Goal: Task Accomplishment & Management: Complete application form

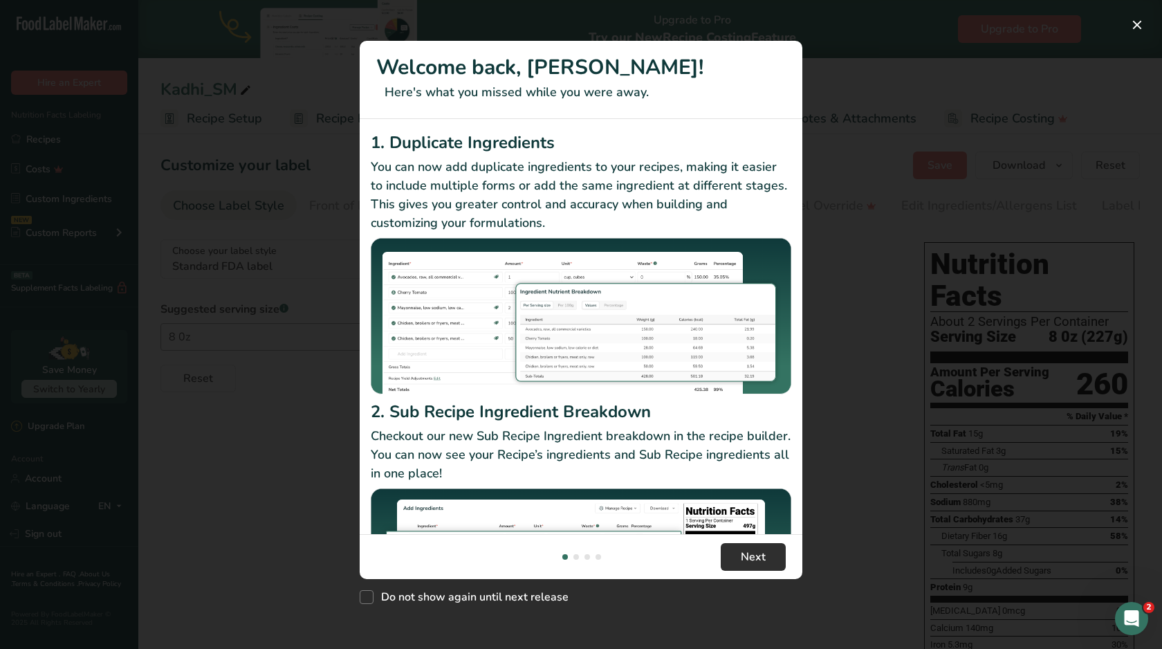
click at [763, 557] on span "Next" at bounding box center [753, 557] width 25 height 17
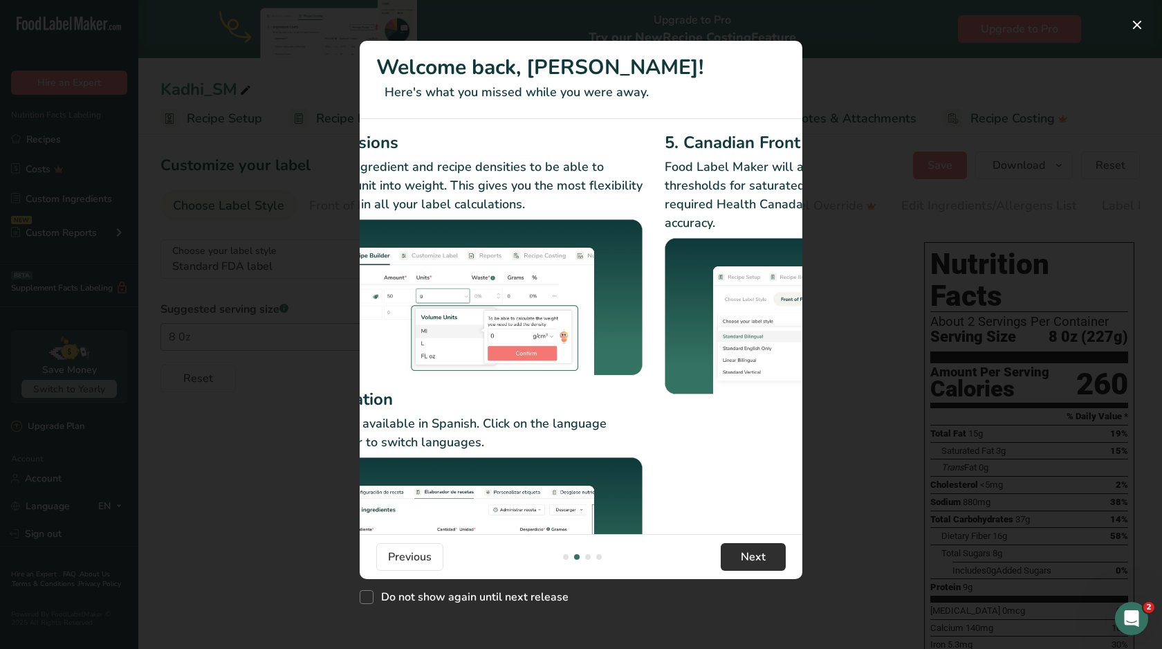
click at [763, 557] on span "Next" at bounding box center [753, 557] width 25 height 17
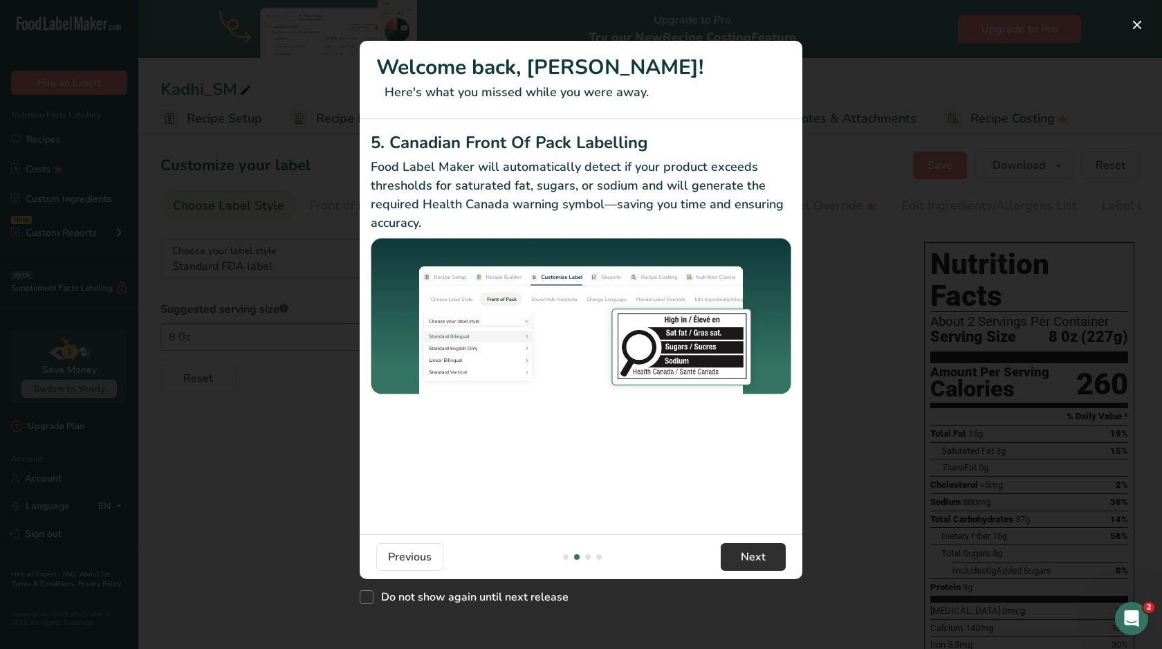
click at [763, 557] on span "Next" at bounding box center [753, 557] width 25 height 17
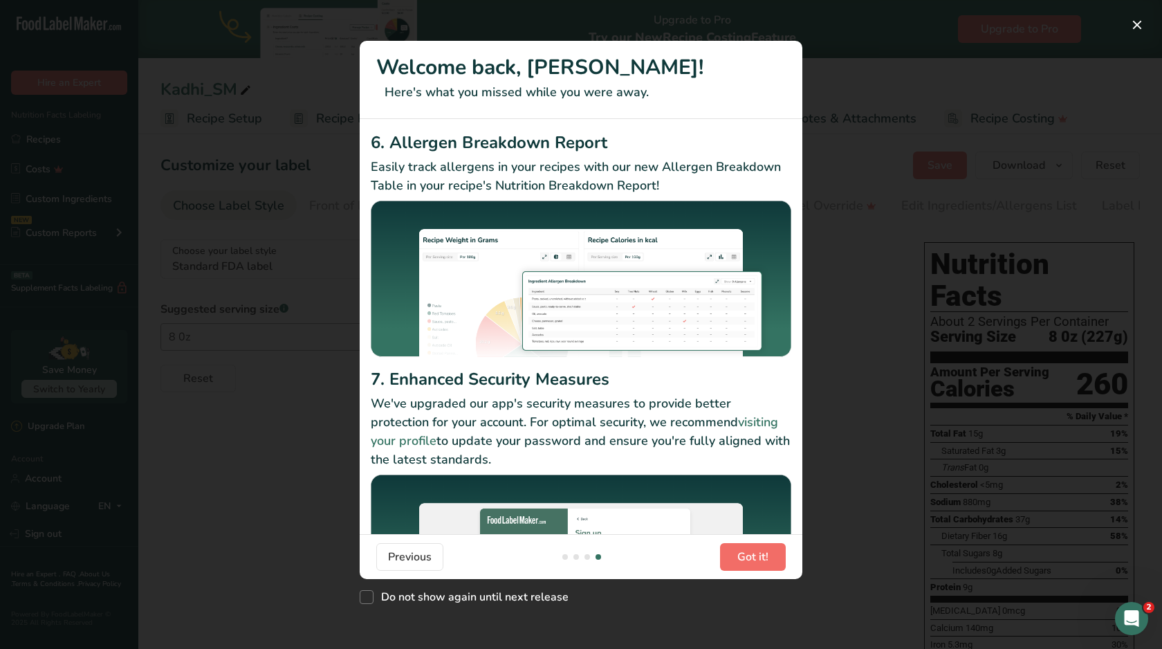
click at [763, 557] on span "Got it!" at bounding box center [753, 557] width 31 height 17
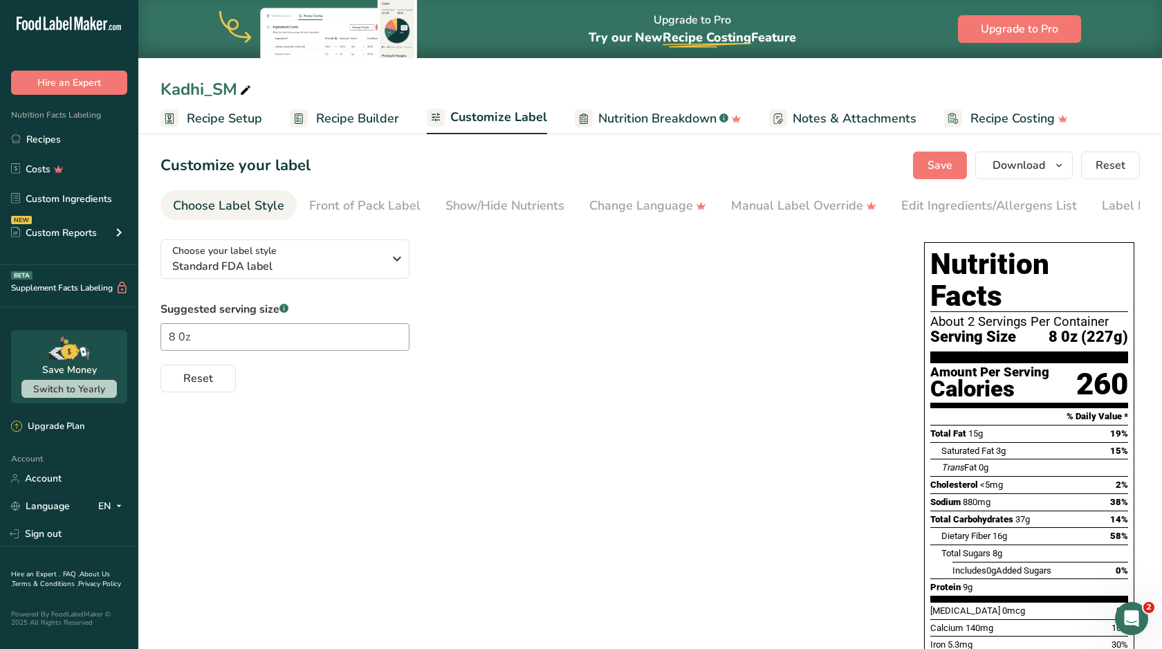
click at [763, 557] on div "Choose your label style Standard FDA label USA (FDA) Standard FDA label Tabular…" at bounding box center [651, 526] width 980 height 597
click at [186, 122] on link "Recipe Setup" at bounding box center [212, 118] width 102 height 31
select select "5"
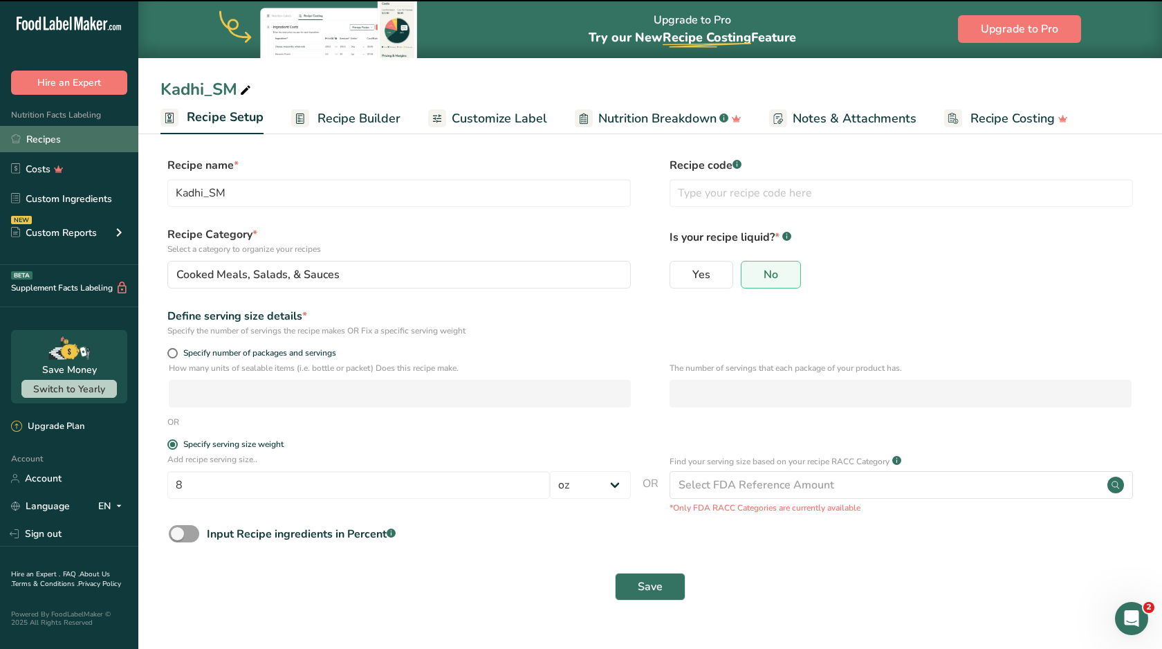
click at [66, 134] on link "Recipes" at bounding box center [69, 139] width 138 height 26
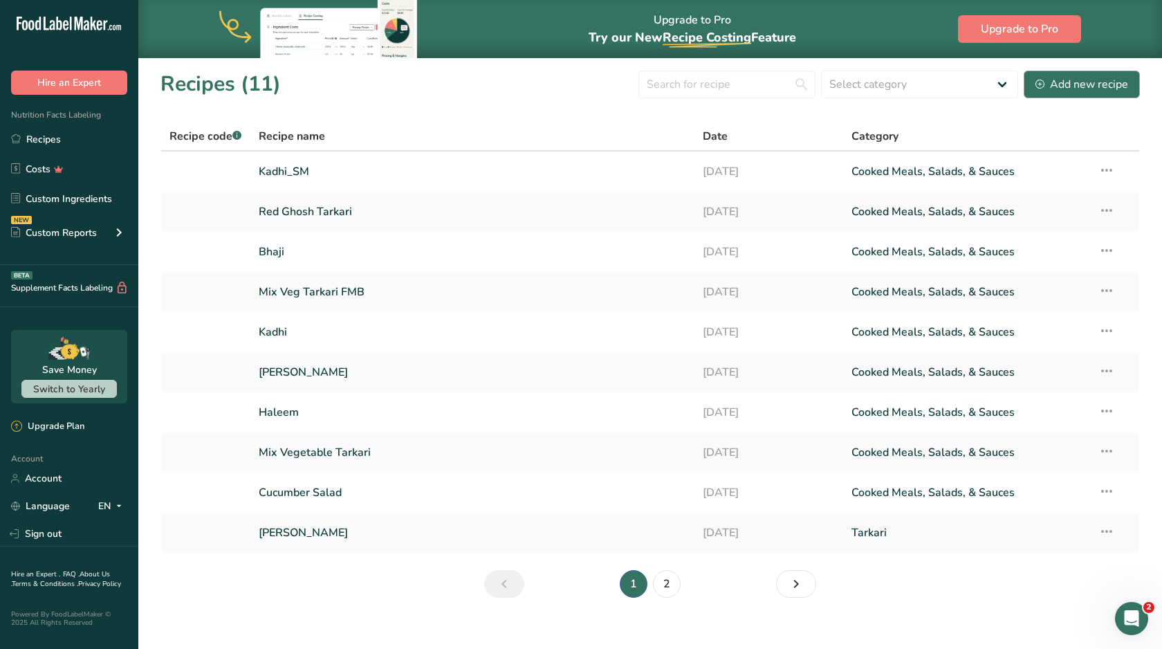
click at [1044, 85] on icon at bounding box center [1040, 84] width 9 height 9
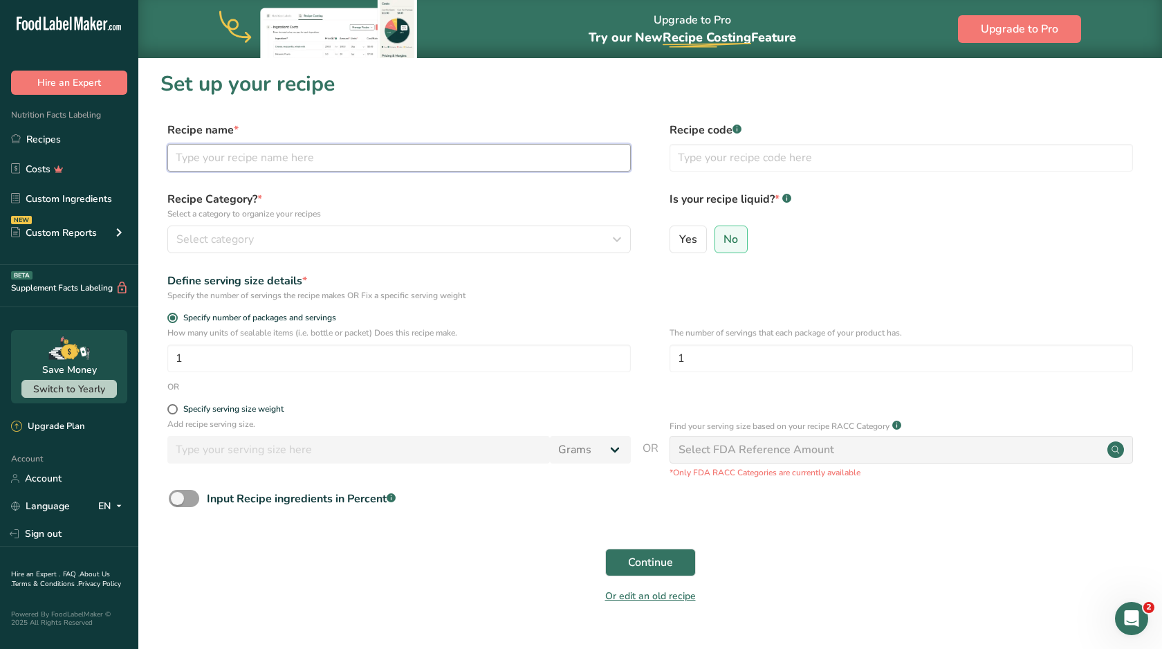
click at [520, 156] on input "text" at bounding box center [399, 158] width 464 height 28
type input "Masoor Pilau_FF"
click at [470, 235] on div "Select category" at bounding box center [394, 239] width 437 height 17
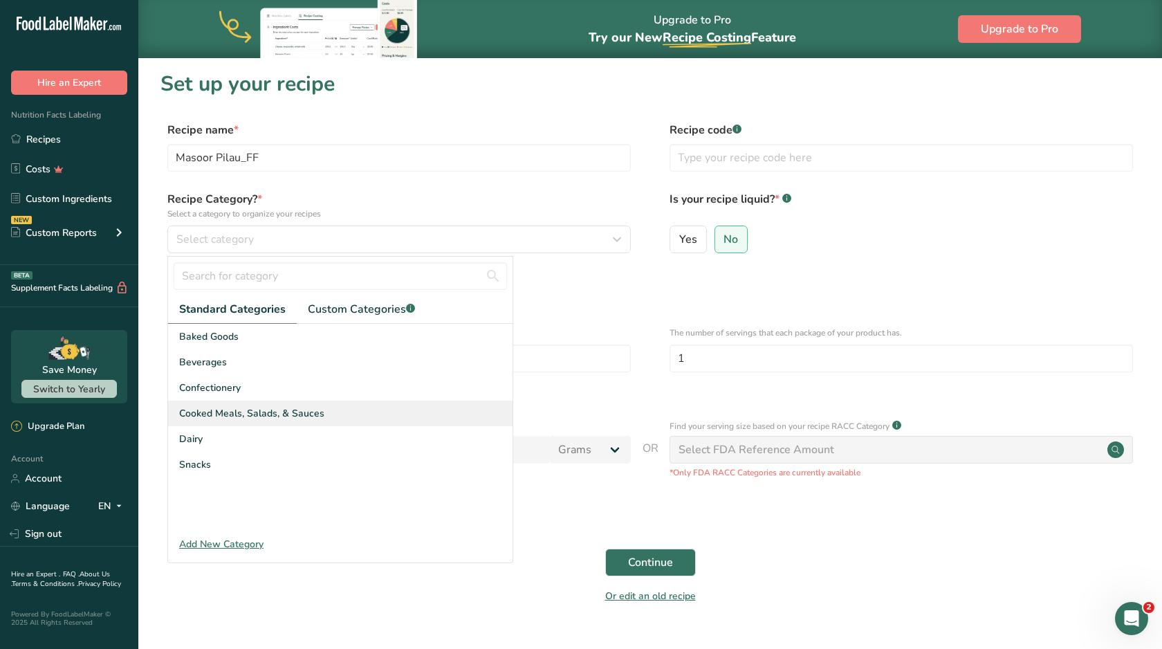
click at [297, 407] on span "Cooked Meals, Salads, & Sauces" at bounding box center [251, 413] width 145 height 15
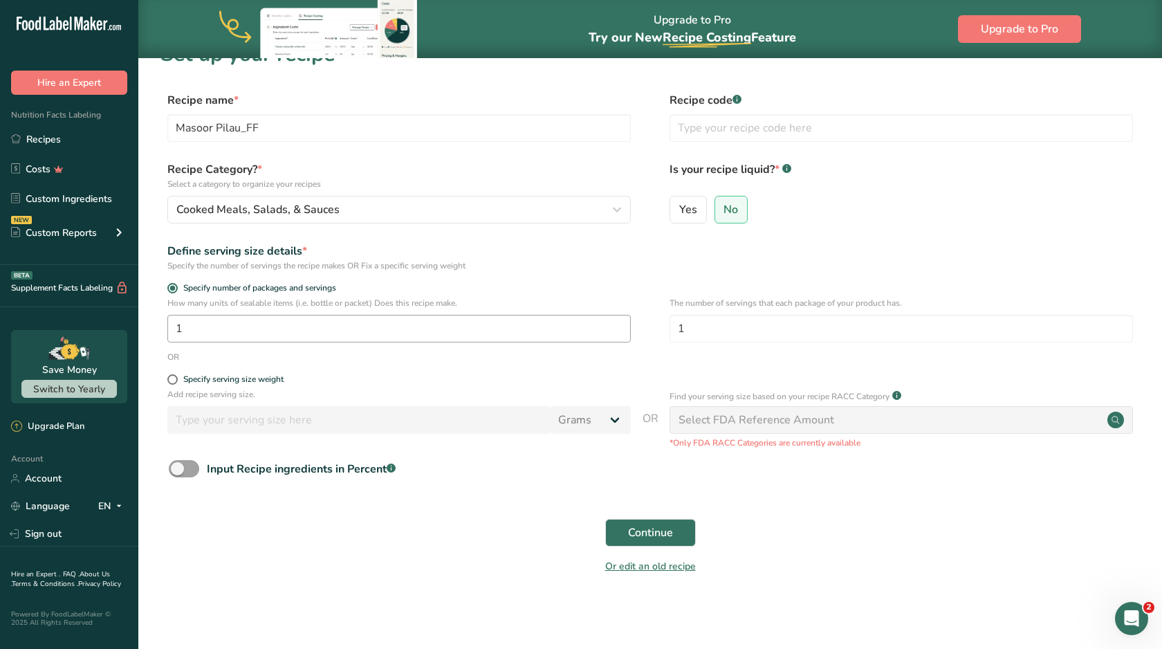
scroll to position [29, 0]
click at [177, 382] on span at bounding box center [172, 380] width 10 height 10
click at [176, 382] on input "Specify serving size weight" at bounding box center [171, 380] width 9 height 9
radio input "true"
radio input "false"
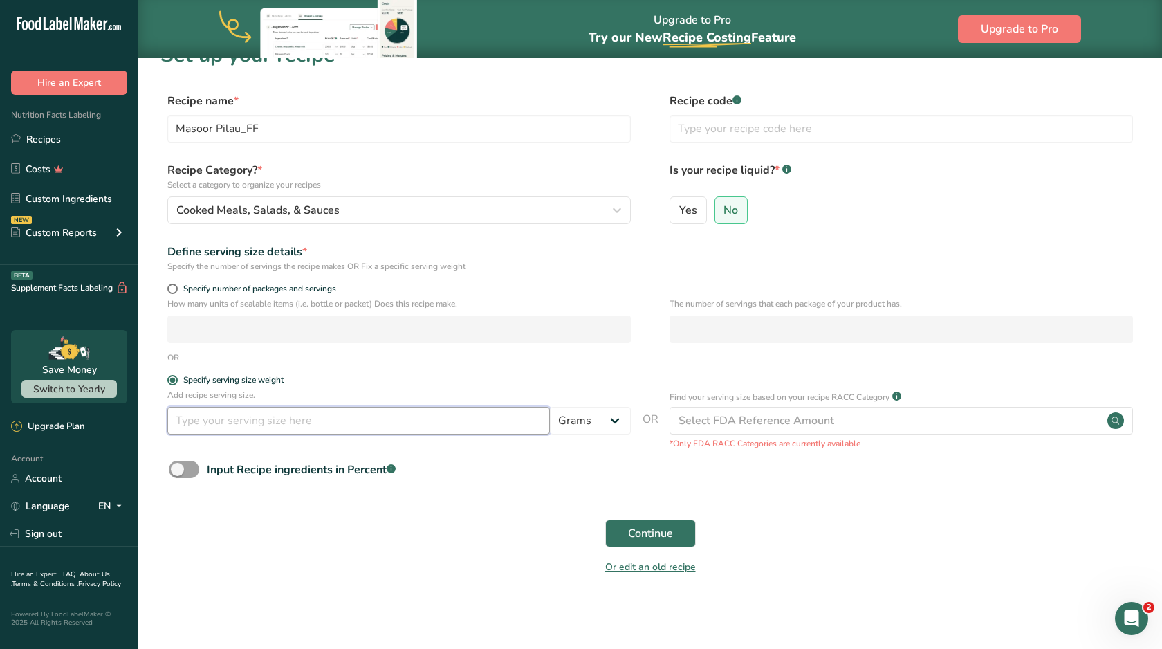
click at [212, 428] on input "number" at bounding box center [358, 421] width 383 height 28
type input "8"
select select "5"
click at [657, 538] on span "Continue" at bounding box center [650, 533] width 45 height 17
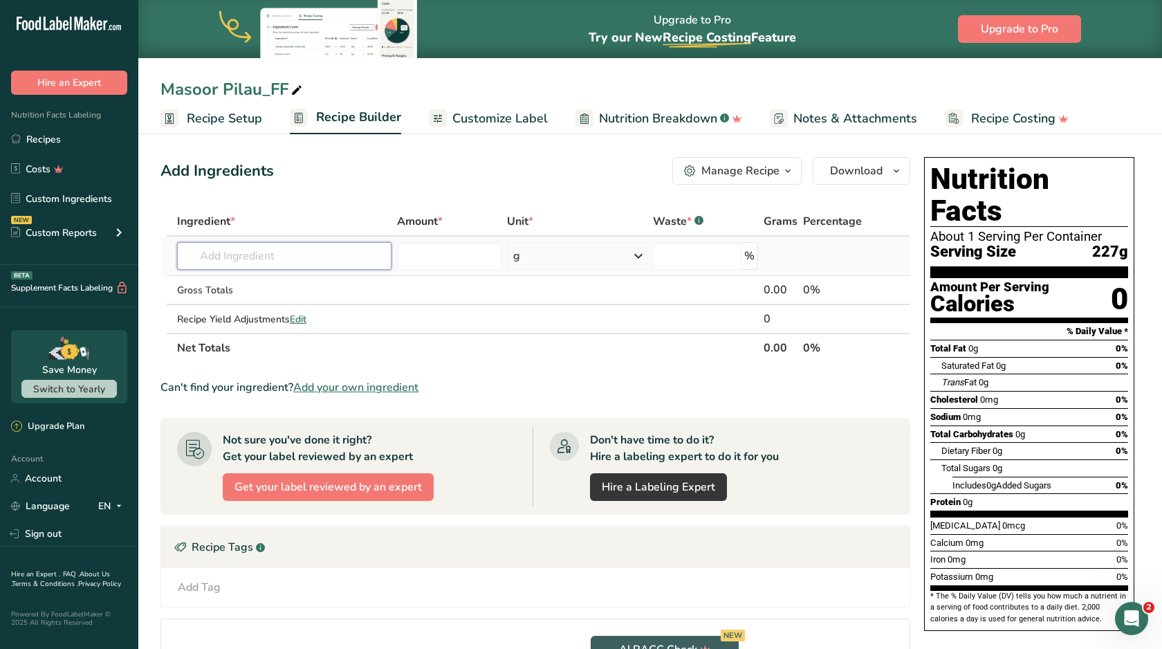
click at [316, 263] on input "text" at bounding box center [284, 256] width 214 height 28
type input "yellow onions"
click at [291, 286] on p "11286 Onions, yellow, sauteed" at bounding box center [261, 284] width 147 height 15
type input "Onions, yellow, sauteed"
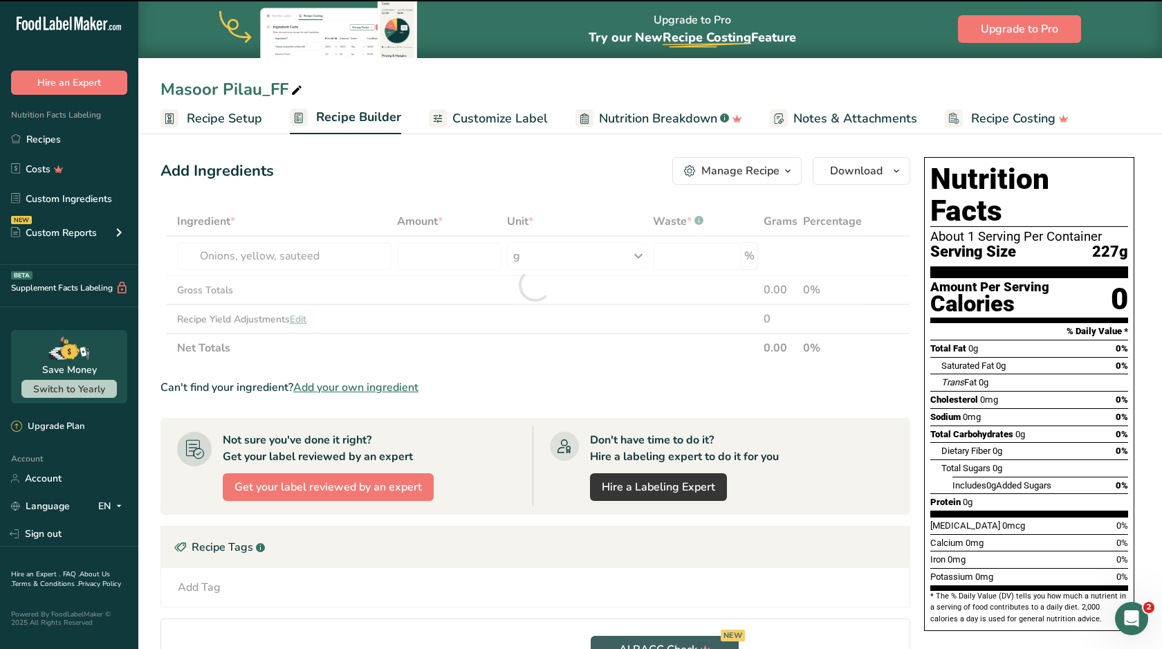
type input "0"
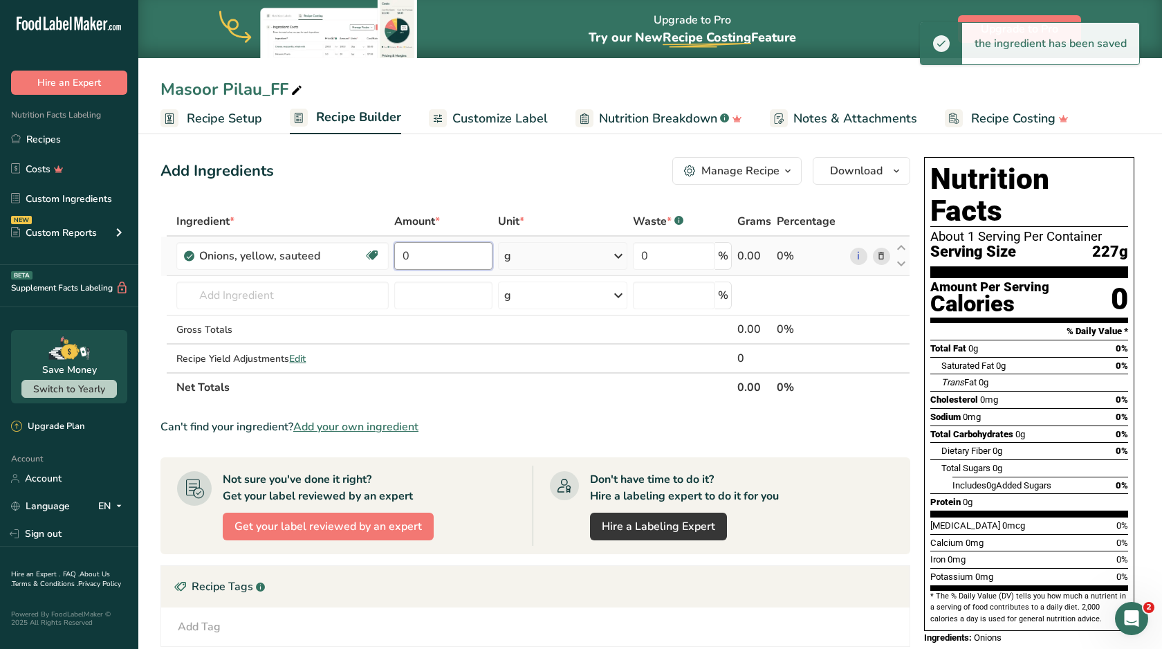
click at [439, 260] on input "0" at bounding box center [443, 256] width 98 height 28
type input "0"
type input "00"
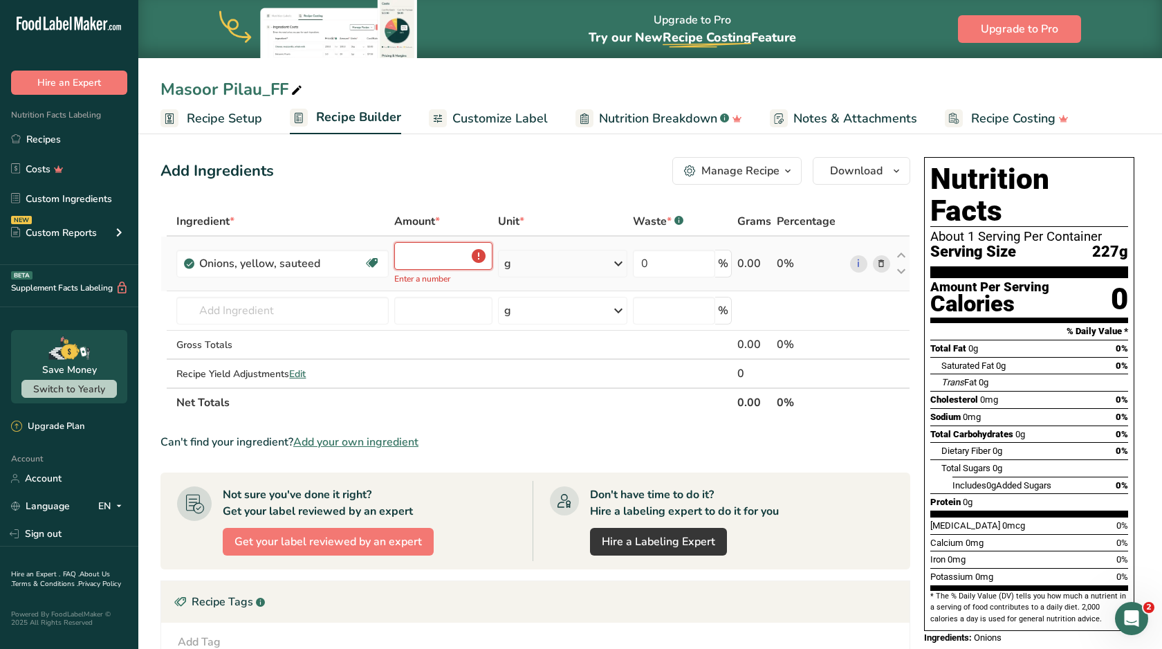
type input "0"
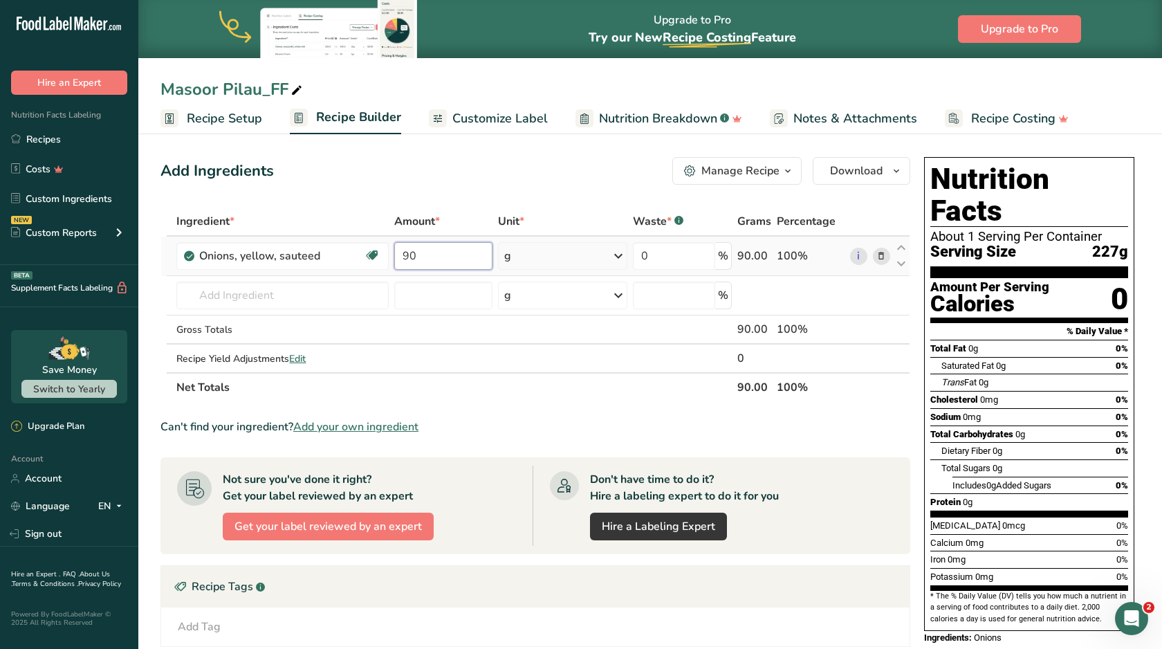
type input "9"
click at [410, 253] on input "000" at bounding box center [443, 256] width 98 height 28
click at [438, 255] on input "0.00" at bounding box center [443, 256] width 98 height 28
type input "0.0090"
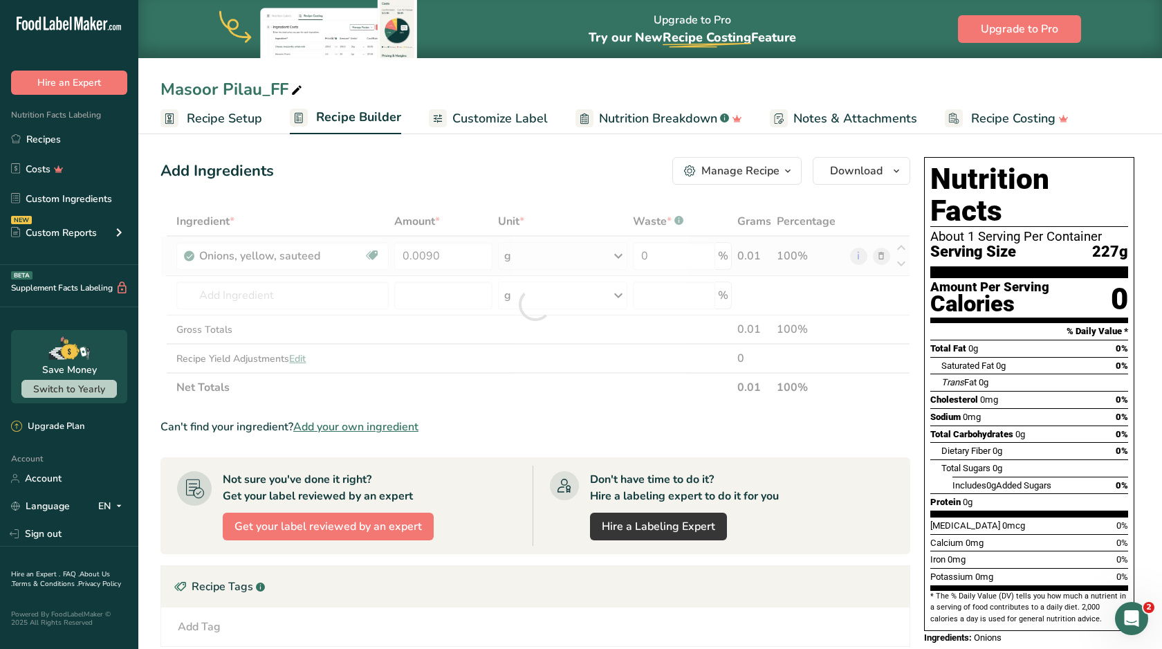
click at [532, 255] on div "Ingredient * Amount * Unit * Waste * .a-a{fill:#347362;}.b-a{fill:#fff;} Grams …" at bounding box center [536, 304] width 750 height 195
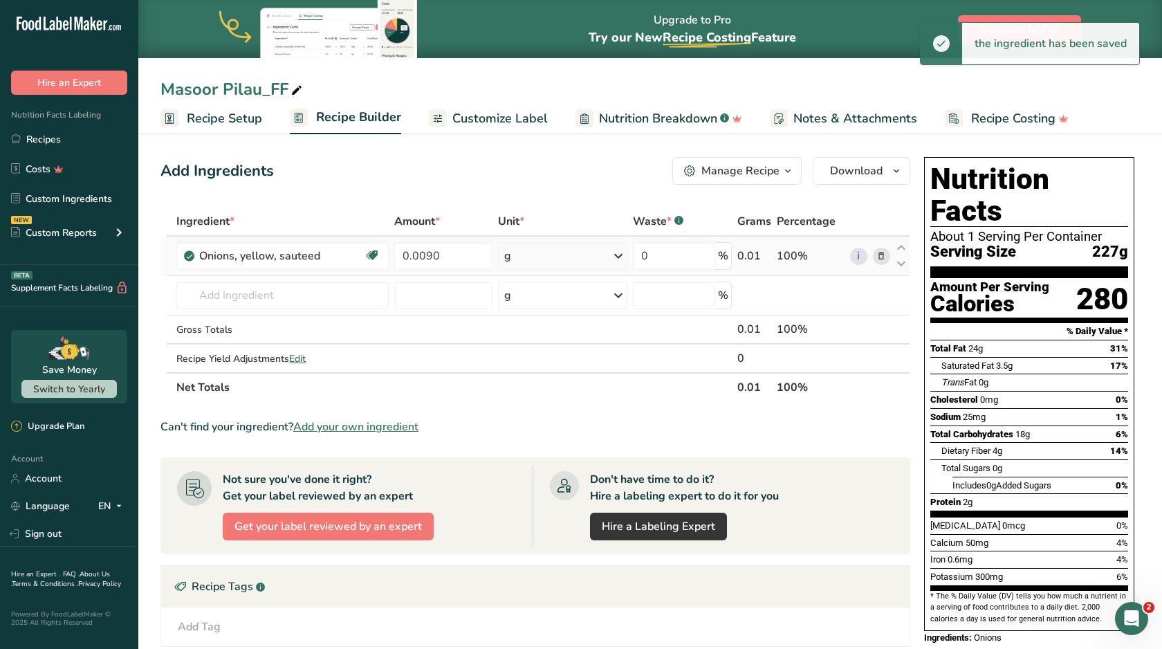
click at [545, 257] on div "g" at bounding box center [562, 256] width 129 height 28
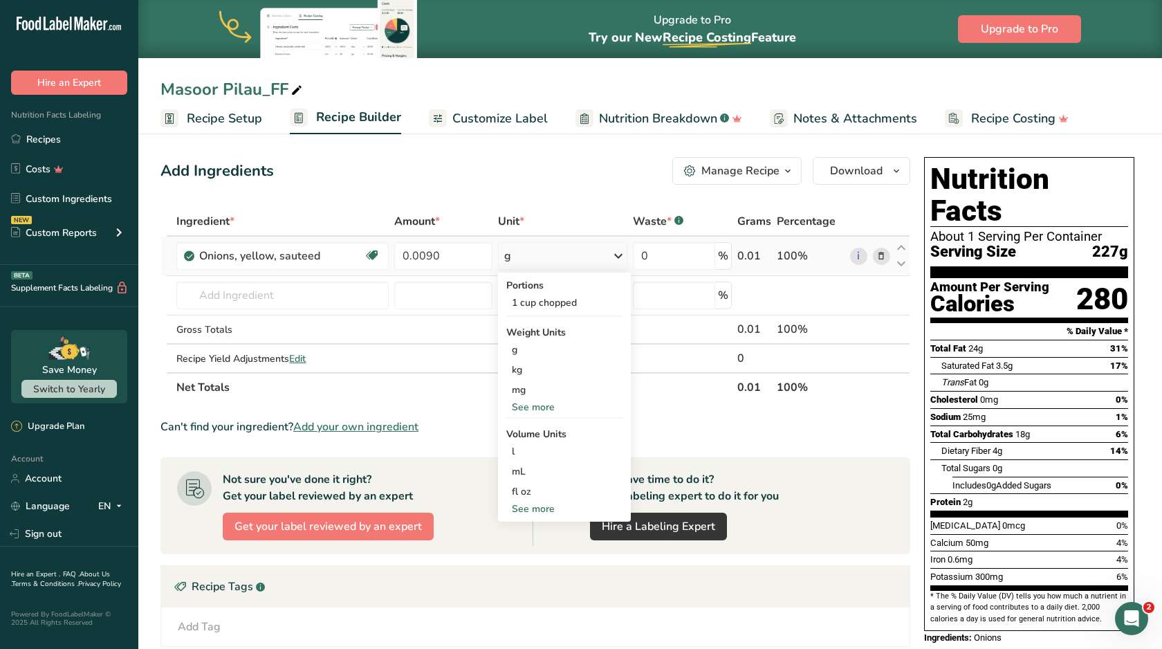
click at [545, 408] on div "See more" at bounding box center [564, 407] width 116 height 15
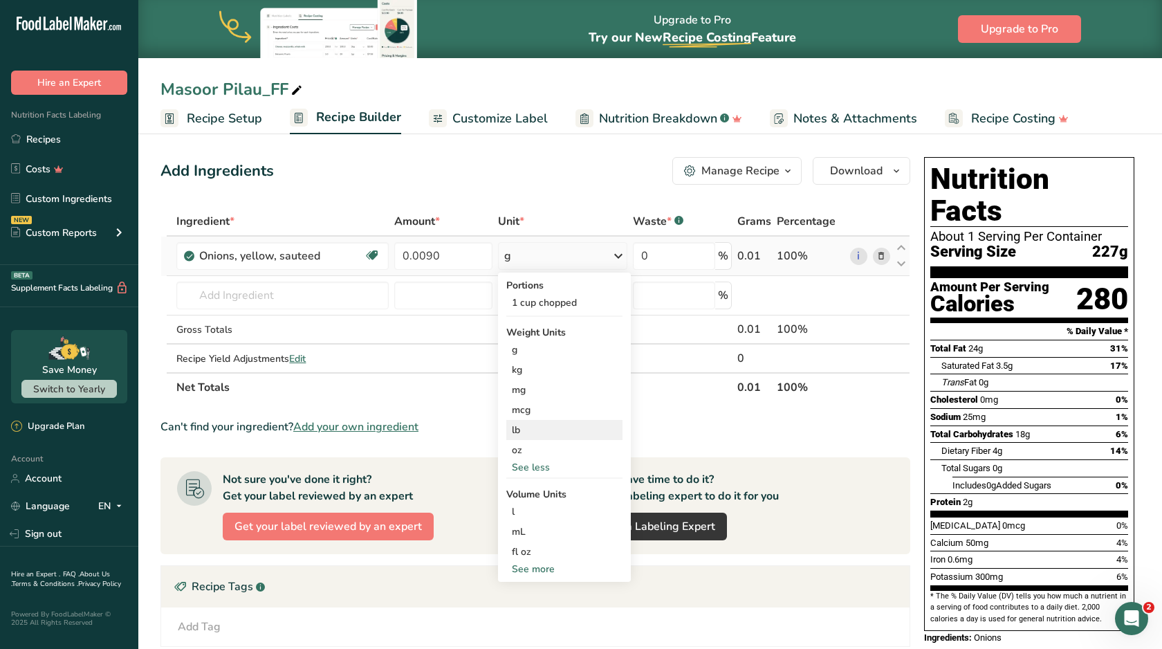
click at [536, 430] on div "lb" at bounding box center [564, 430] width 116 height 20
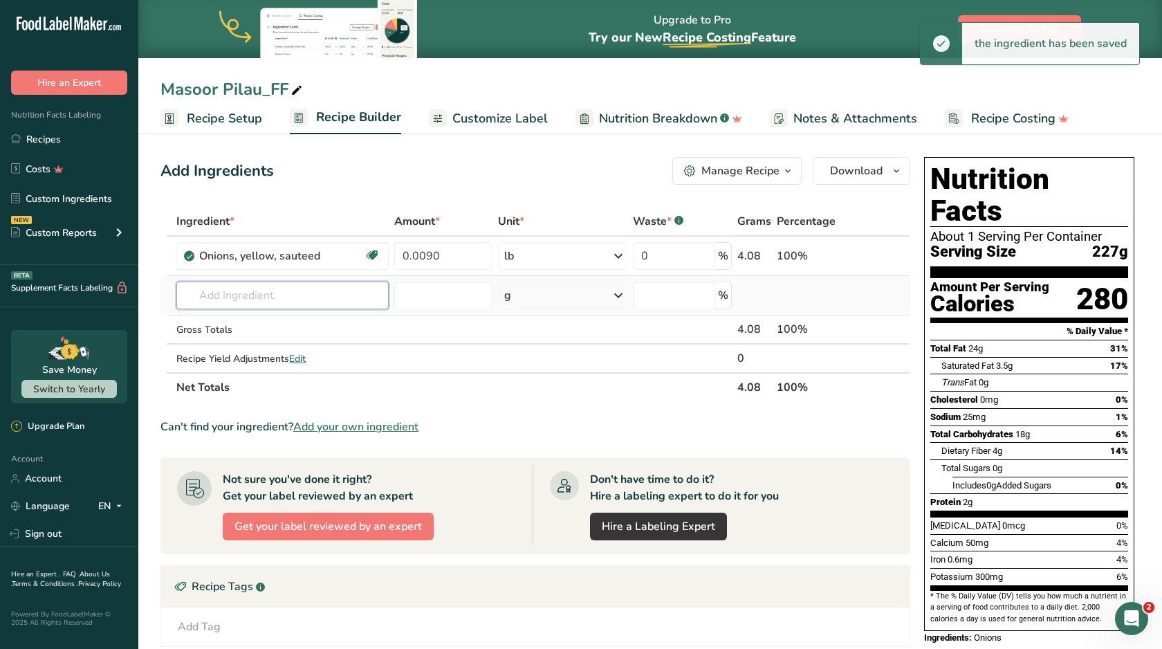
click at [328, 300] on input "text" at bounding box center [282, 296] width 212 height 28
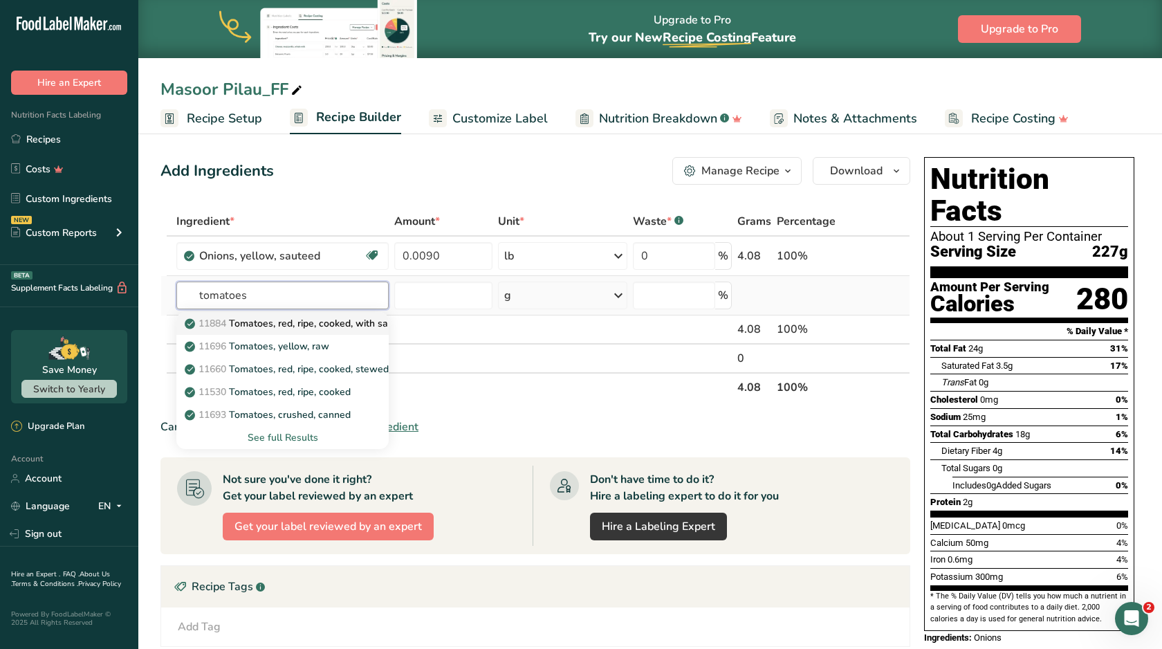
type input "tomatoes"
click at [305, 328] on p "11884 Tomatoes, red, ripe, cooked, with salt" at bounding box center [291, 323] width 207 height 15
type input "Tomatoes, red, ripe, cooked, with salt"
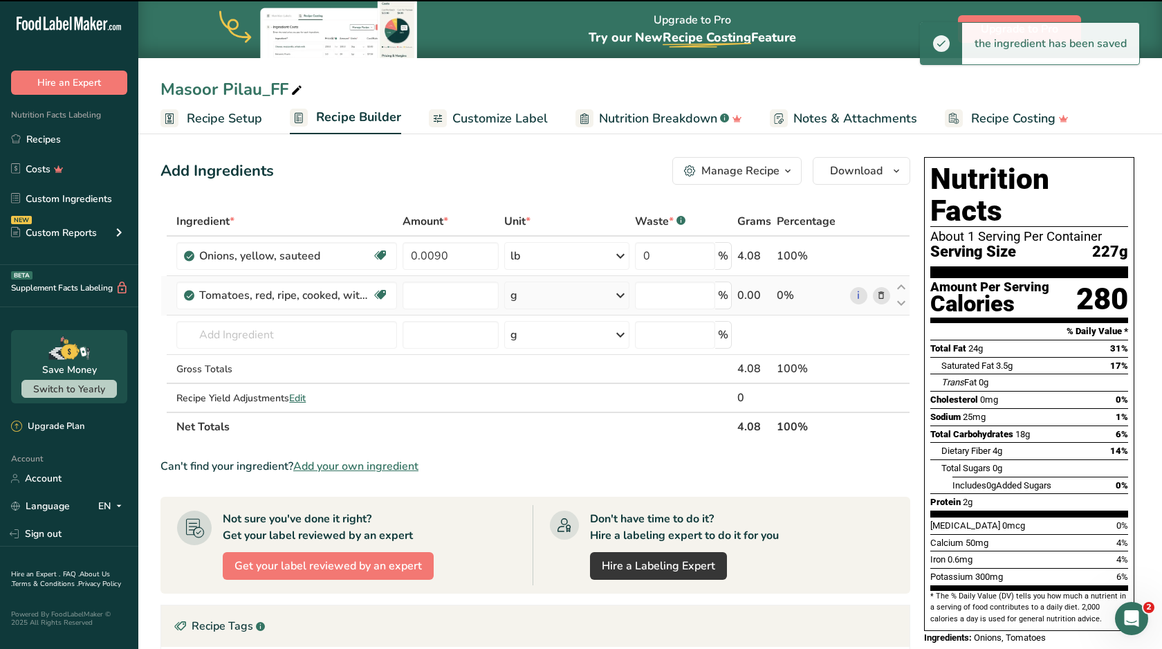
type input "0"
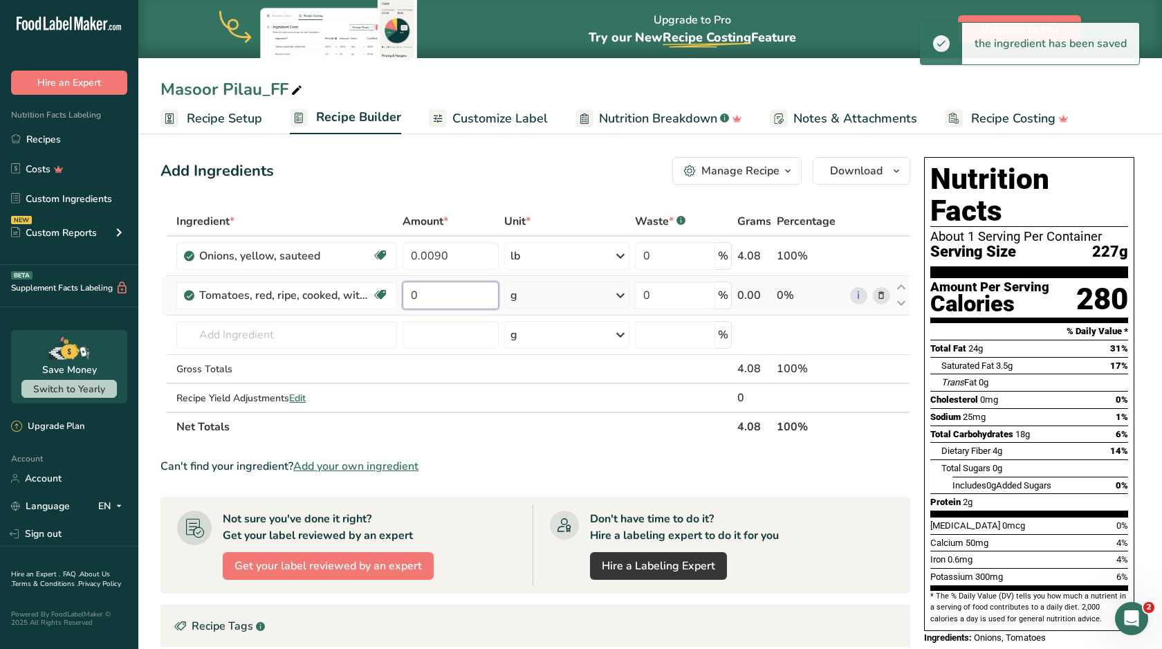
click at [437, 300] on input "0" at bounding box center [451, 296] width 96 height 28
click at [418, 296] on input "00" at bounding box center [451, 296] width 96 height 28
click at [446, 296] on input "0.0" at bounding box center [451, 296] width 96 height 28
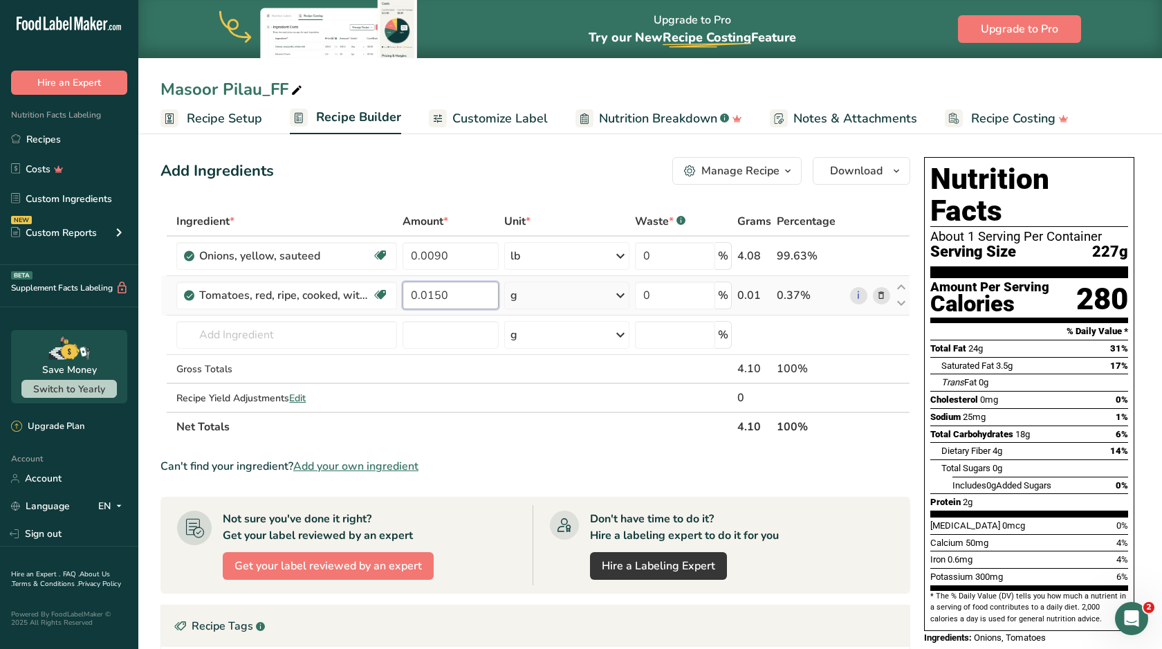
type input "0.0150"
click at [527, 290] on div "Ingredient * Amount * Unit * Waste * .a-a{fill:#347362;}.b-a{fill:#fff;} Grams …" at bounding box center [536, 324] width 750 height 235
click at [538, 302] on div "g" at bounding box center [566, 296] width 125 height 28
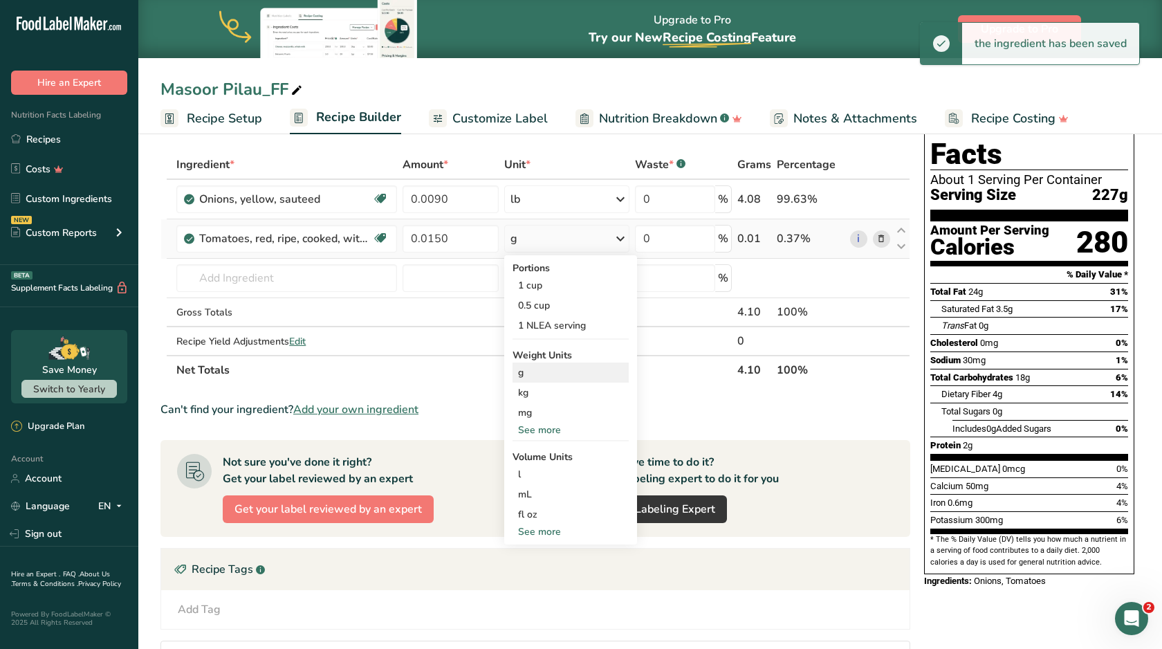
scroll to position [57, 0]
click at [545, 432] on div "See more" at bounding box center [571, 429] width 116 height 15
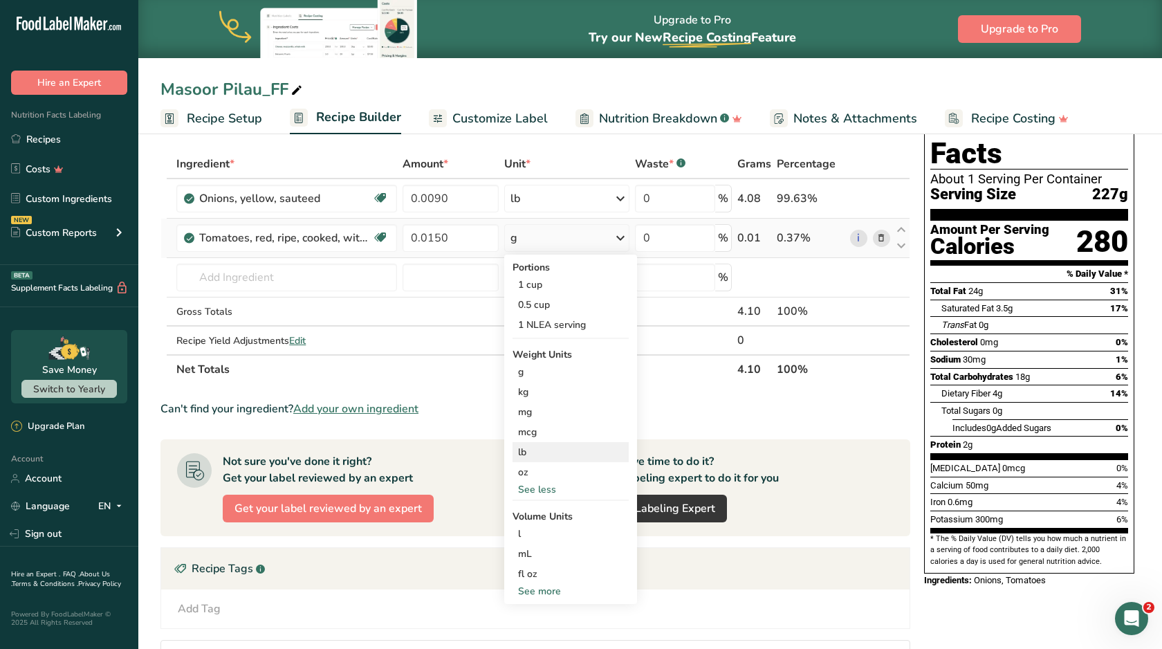
click at [540, 452] on div "lb" at bounding box center [571, 452] width 116 height 20
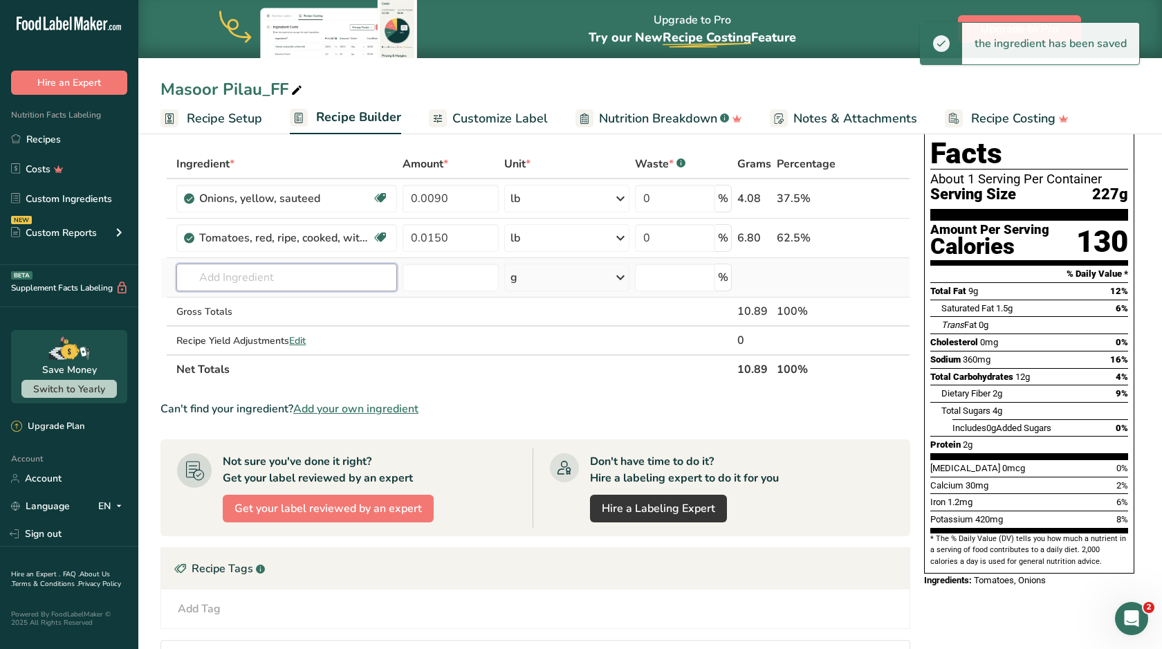
click at [356, 280] on input "text" at bounding box center [286, 278] width 221 height 28
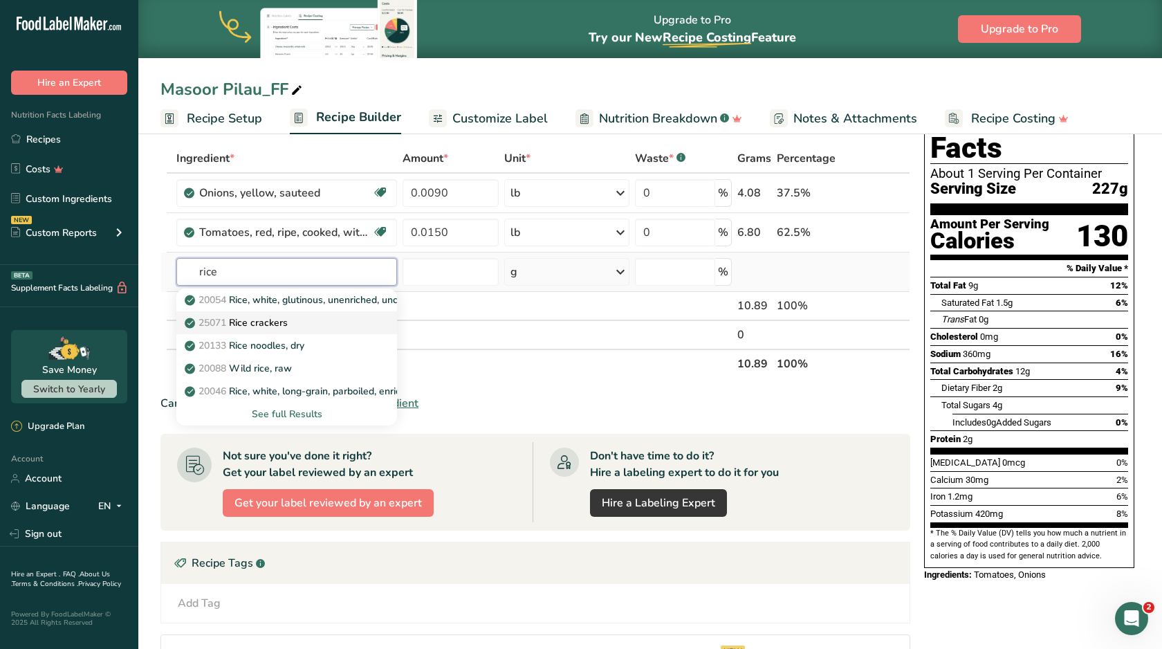
scroll to position [63, 0]
type input "rice"
click at [304, 306] on p "20054 Rice, white, glutinous, unenriched, uncooked" at bounding box center [306, 300] width 237 height 15
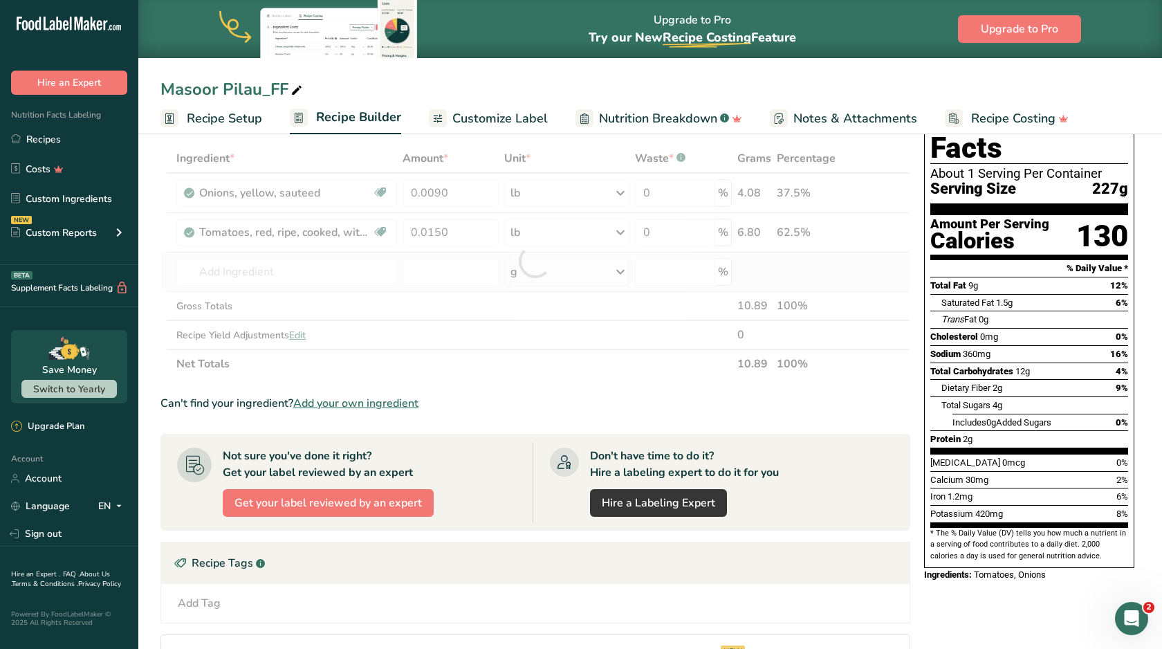
type input "Rice, white, glutinous, unenriched, uncooked"
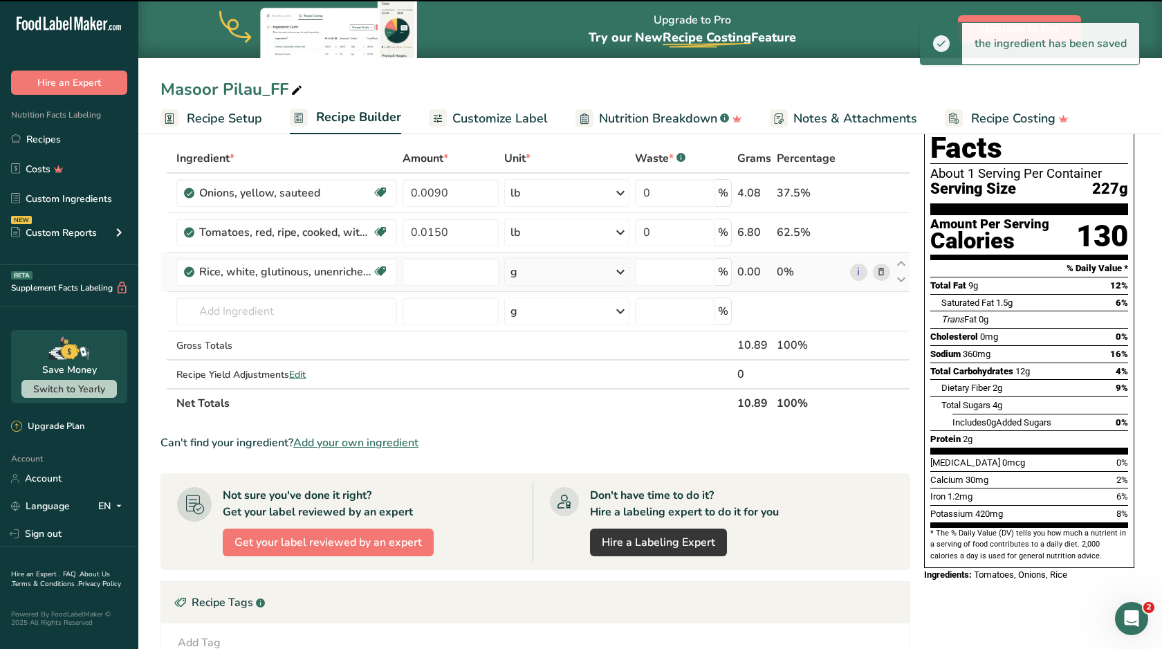
type input "0"
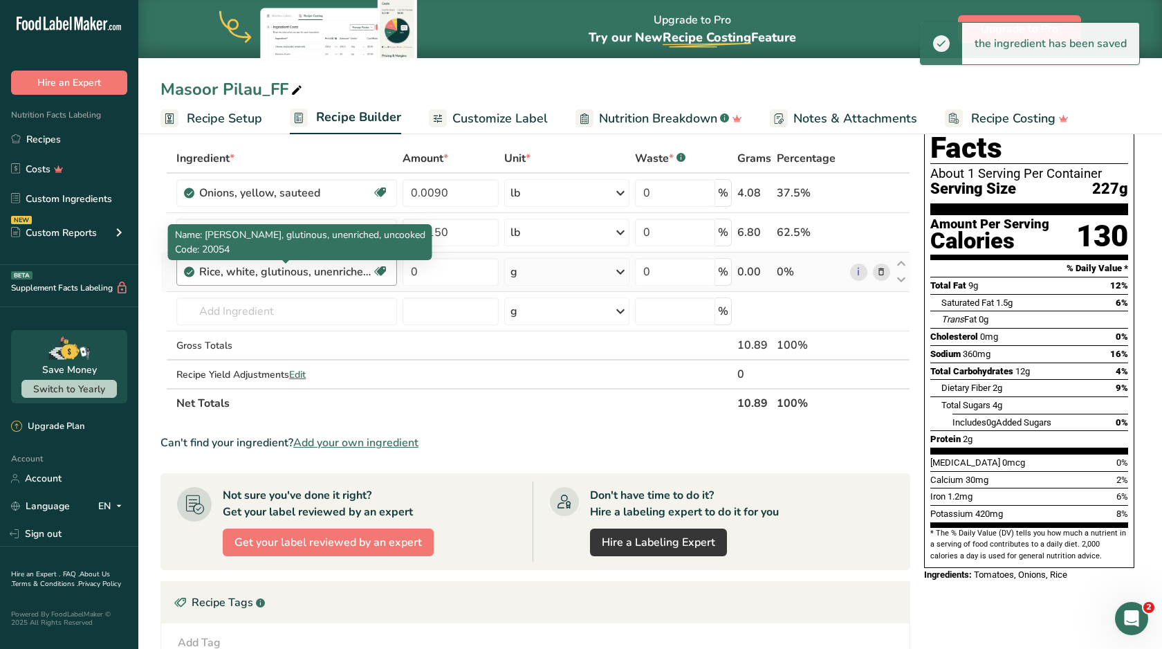
click at [309, 277] on div "Rice, white, glutinous, unenriched, uncooked" at bounding box center [285, 272] width 173 height 17
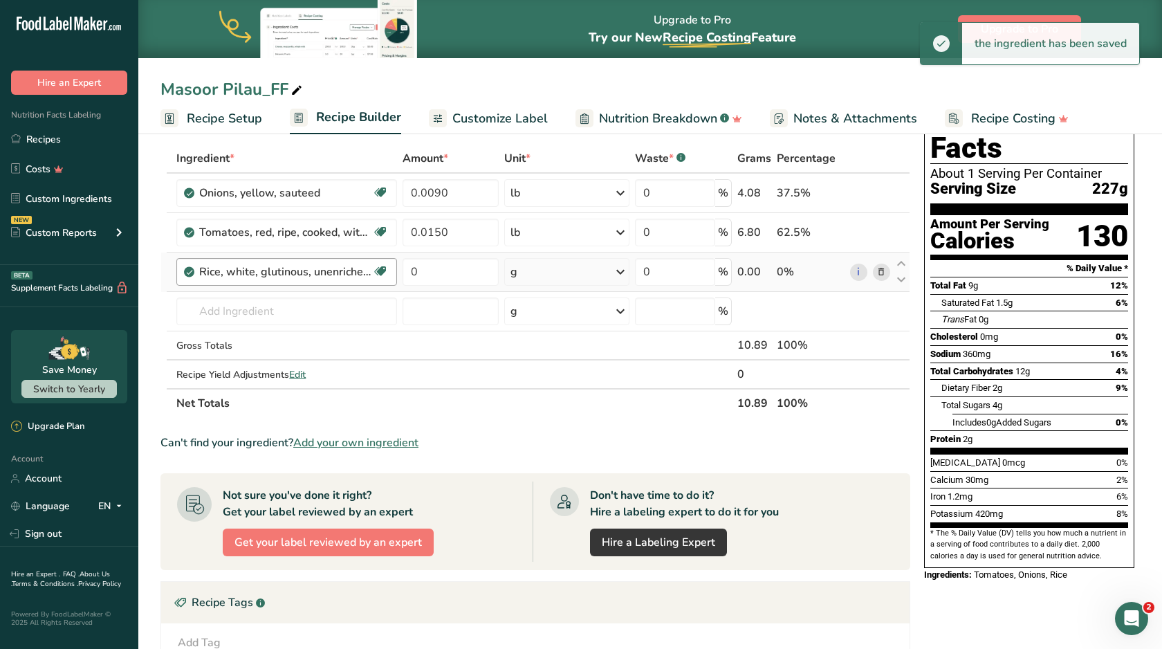
click at [309, 277] on div "Rice, white, glutinous, unenriched, uncooked" at bounding box center [285, 272] width 173 height 17
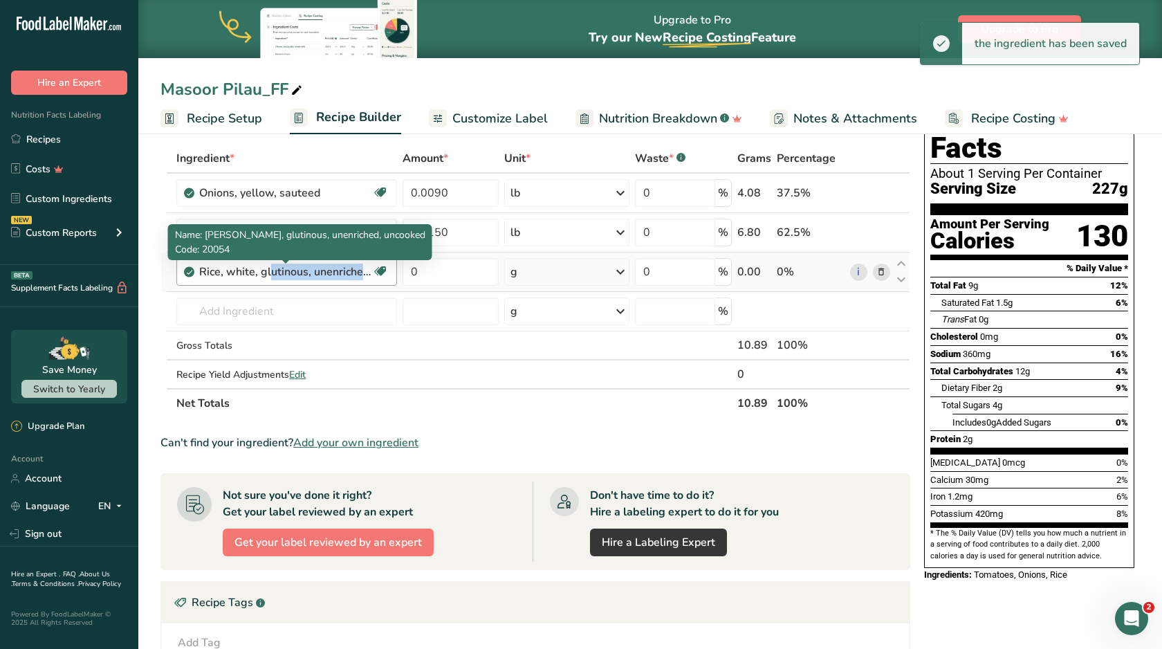
click at [309, 277] on div "Rice, white, glutinous, unenriched, uncooked" at bounding box center [285, 272] width 173 height 17
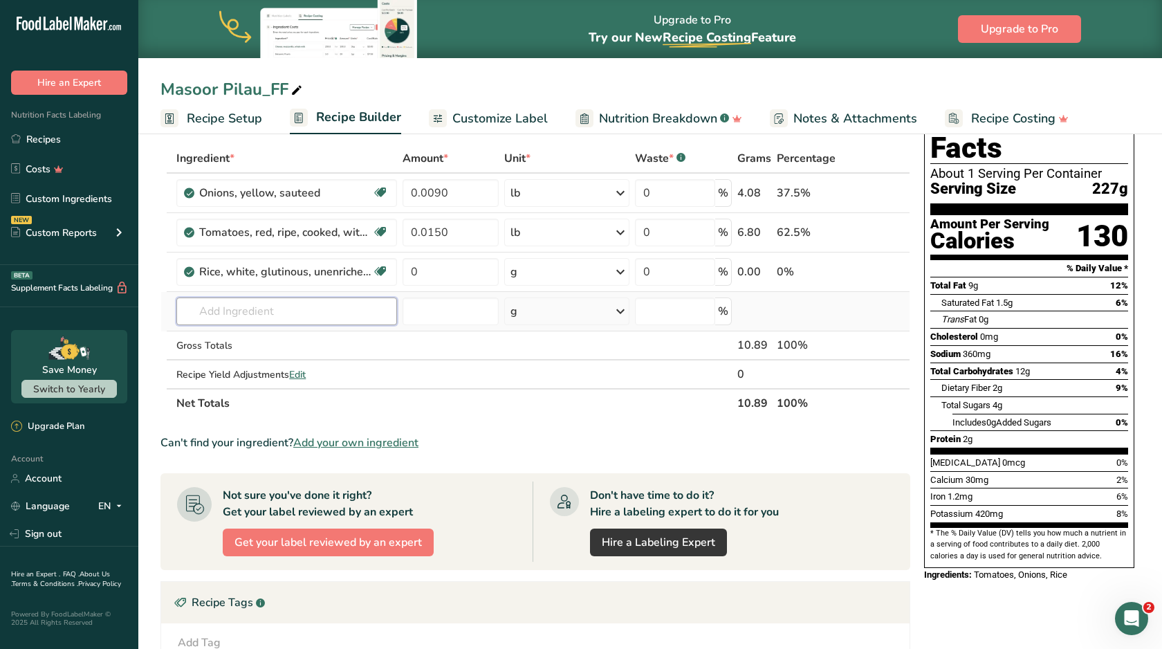
click at [311, 309] on input "text" at bounding box center [286, 312] width 221 height 28
type input "basma"
click at [295, 337] on div "Basmati Rice" at bounding box center [276, 339] width 176 height 15
type input "Basmati Rice"
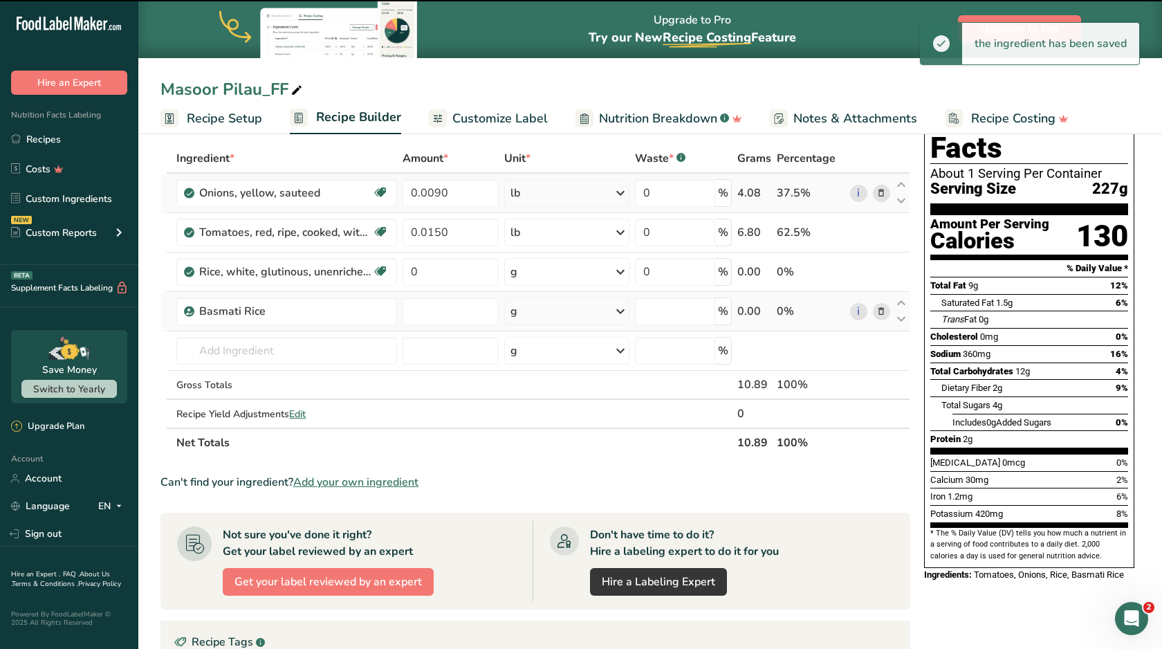
type input "0"
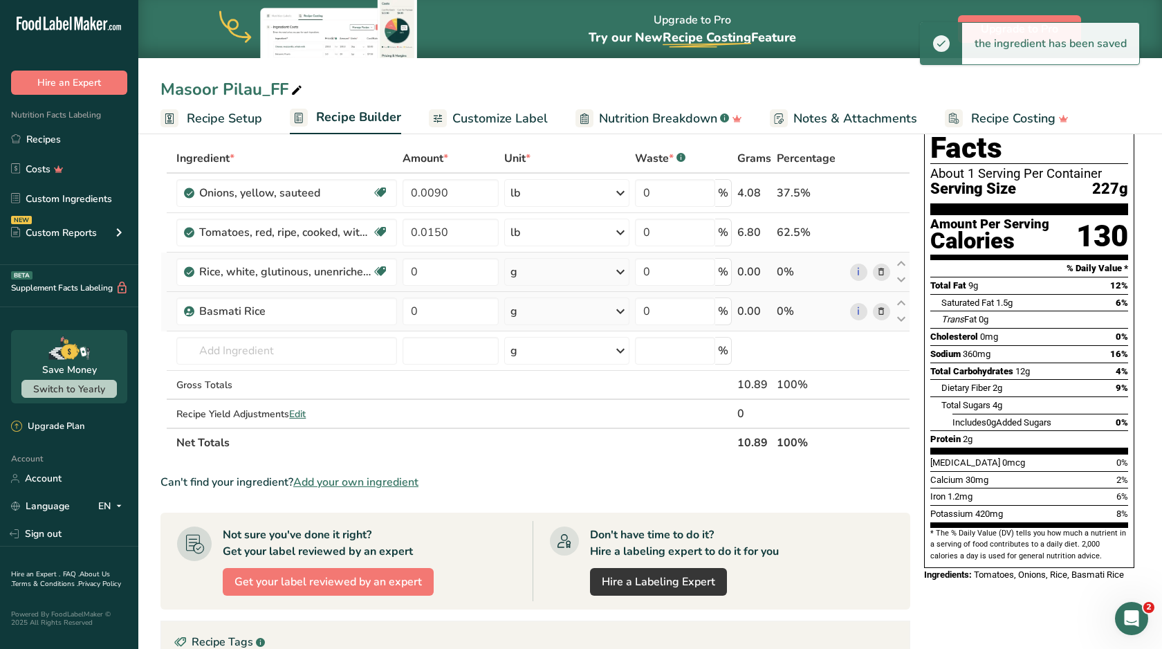
click at [881, 273] on icon at bounding box center [882, 272] width 10 height 15
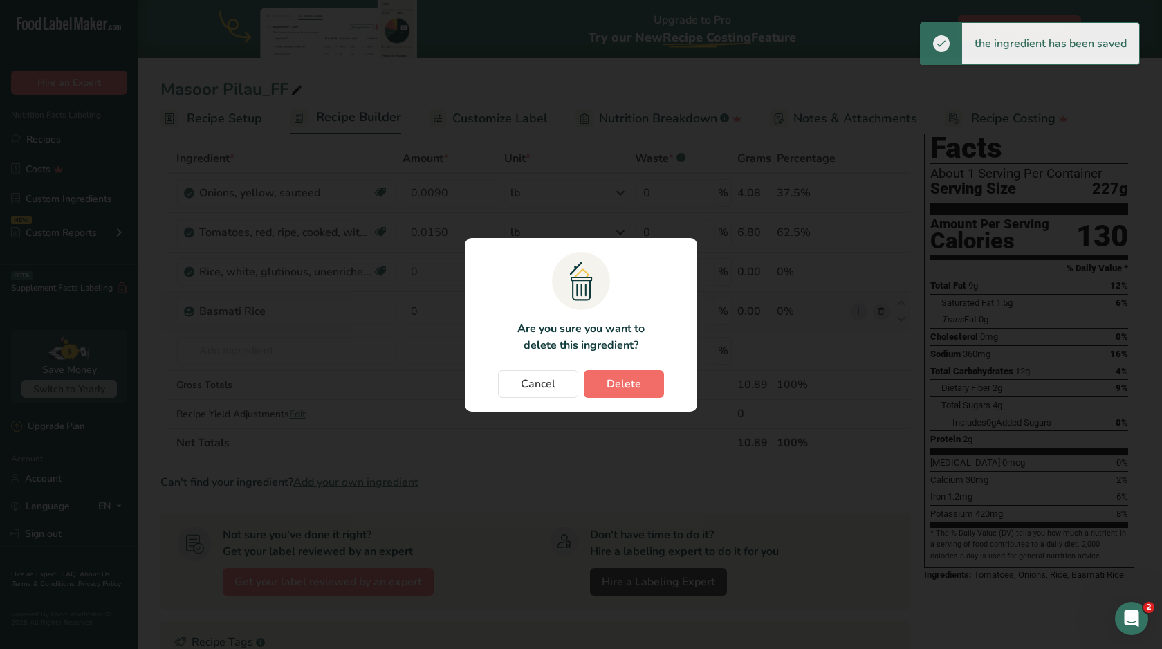
click at [636, 384] on span "Delete" at bounding box center [624, 384] width 35 height 17
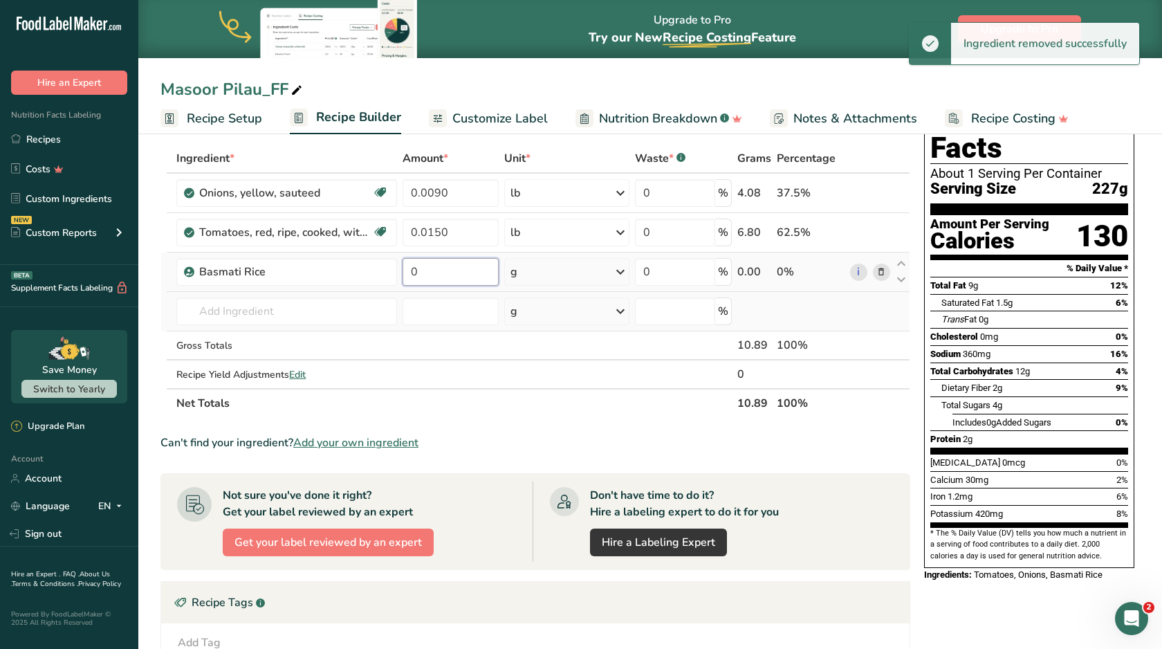
click at [470, 280] on input "0" at bounding box center [451, 272] width 96 height 28
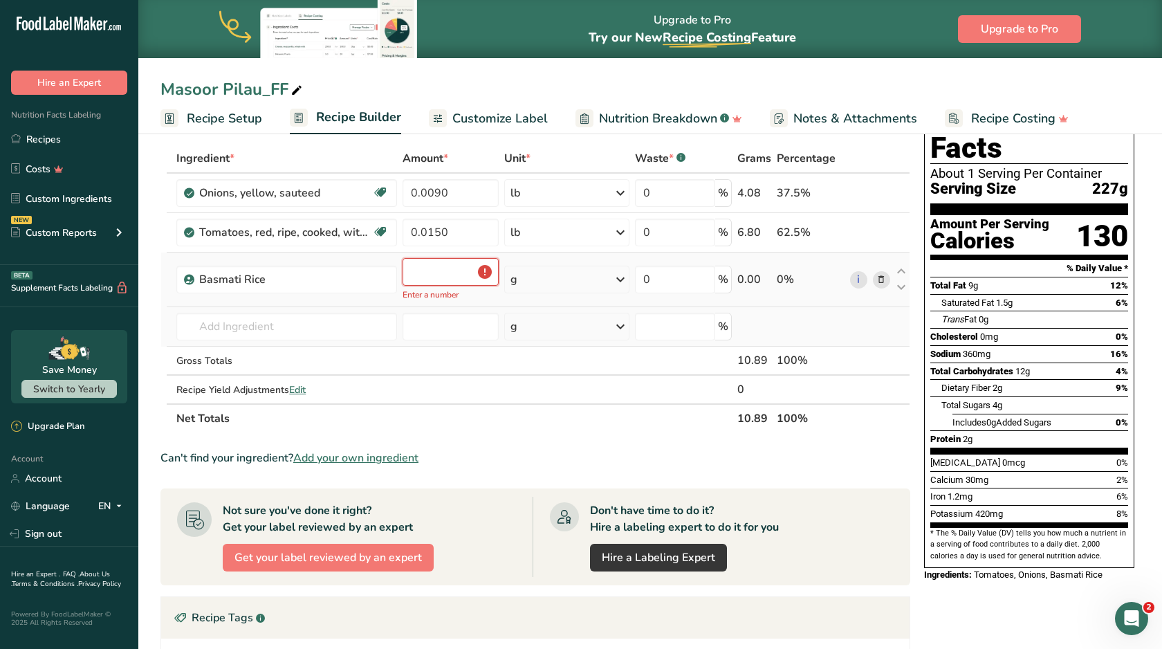
type input "0"
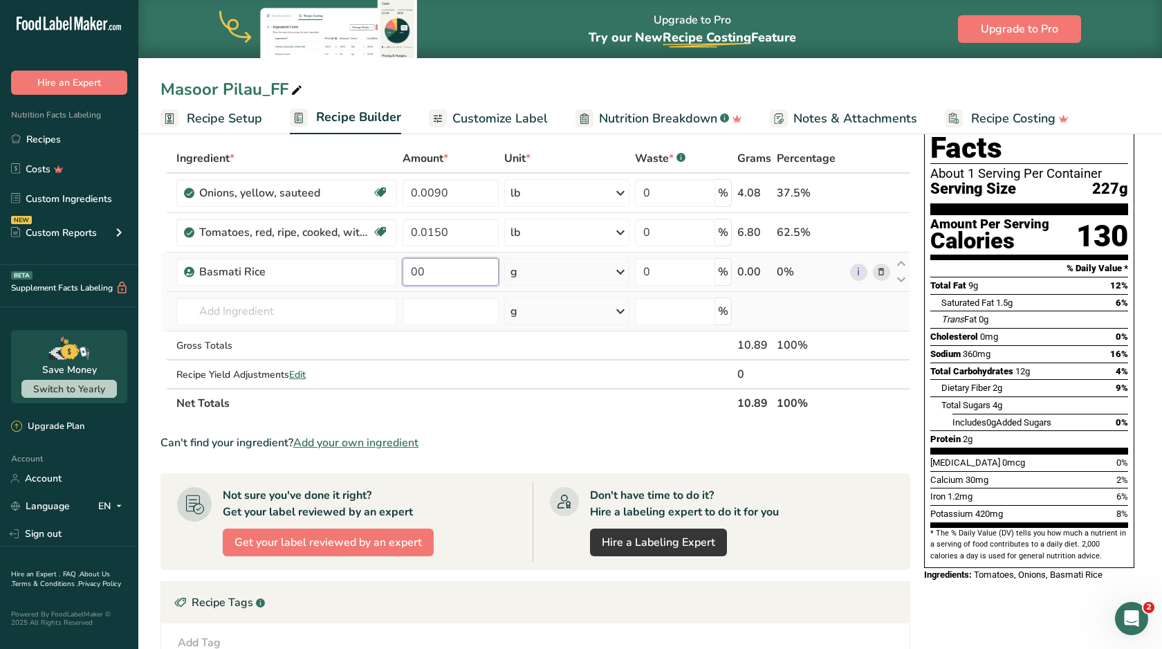
click at [418, 273] on input "00" at bounding box center [451, 272] width 96 height 28
click at [435, 276] on input "0.0" at bounding box center [451, 272] width 96 height 28
type input "0.0631"
click at [527, 275] on div "Ingredient * Amount * Unit * Waste * .a-a{fill:#347362;}.b-a{fill:#fff;} Grams …" at bounding box center [536, 281] width 750 height 274
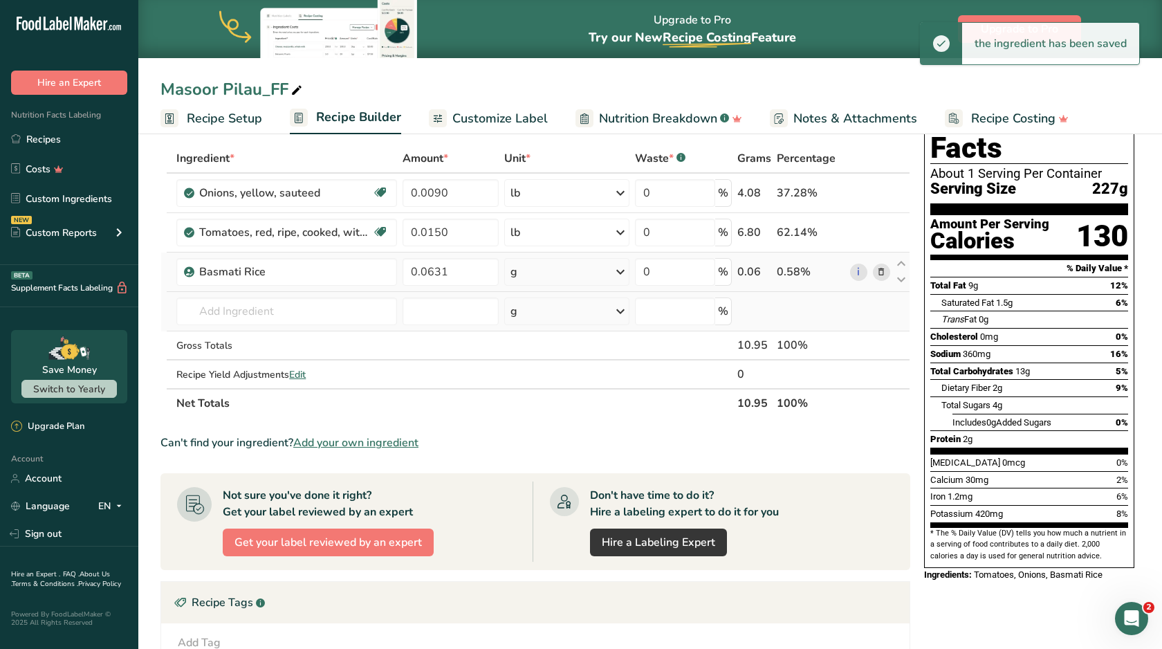
click at [542, 275] on div "g" at bounding box center [566, 272] width 125 height 28
click at [540, 378] on div "See more" at bounding box center [571, 381] width 116 height 15
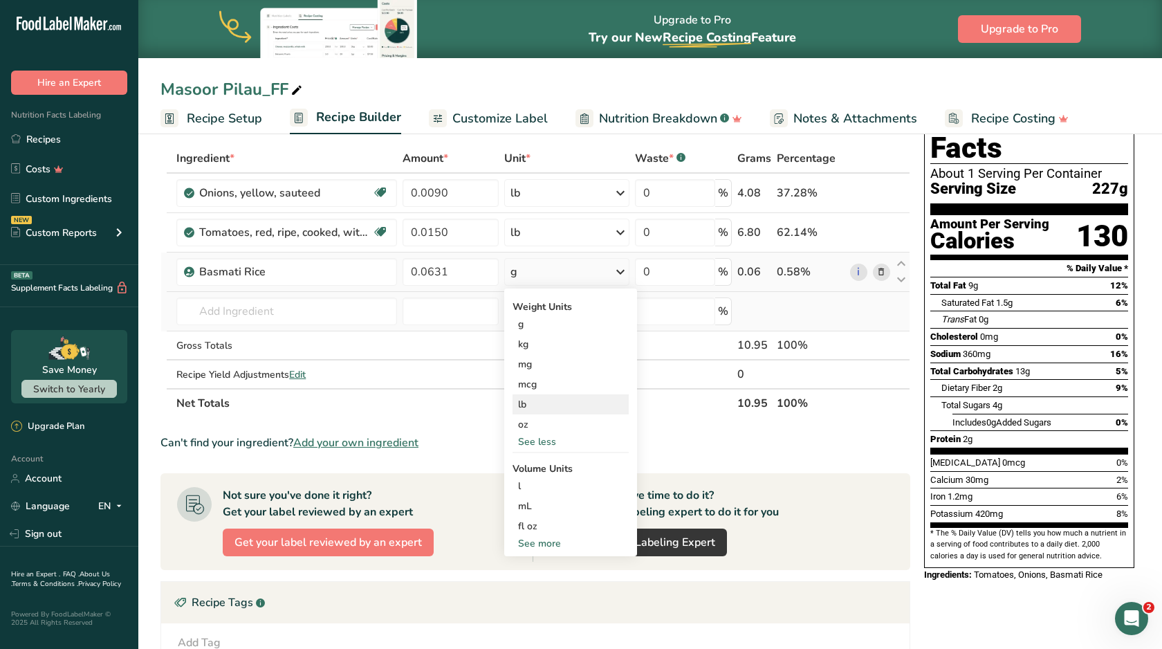
click at [540, 405] on div "lb" at bounding box center [571, 404] width 116 height 20
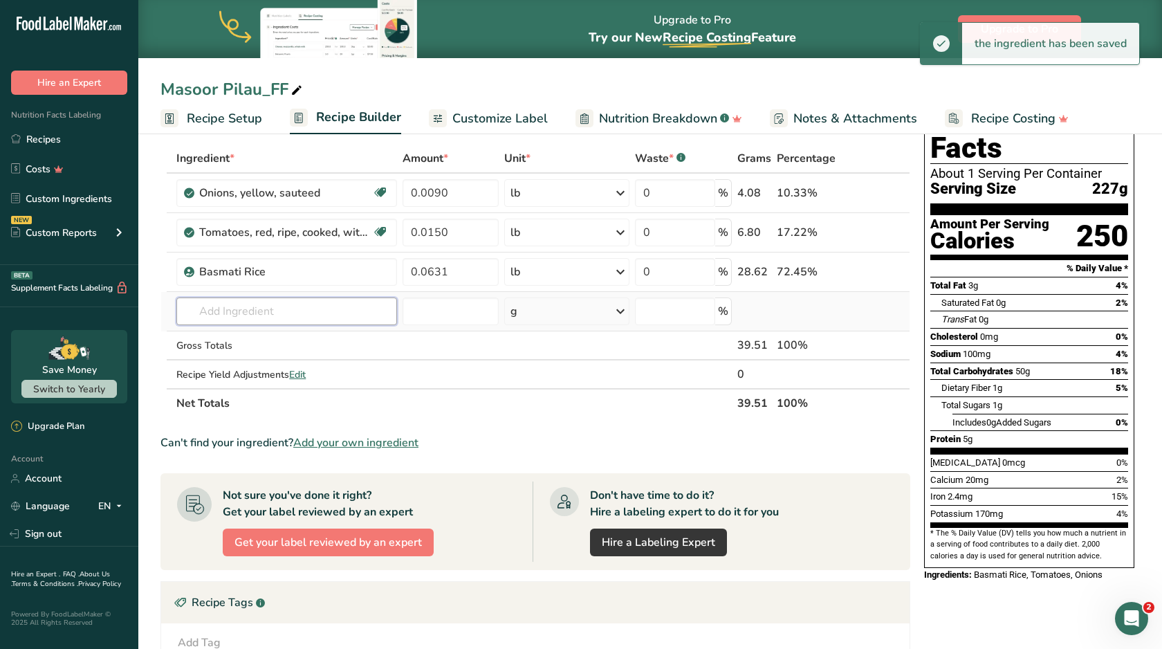
click at [313, 314] on input "text" at bounding box center [286, 312] width 221 height 28
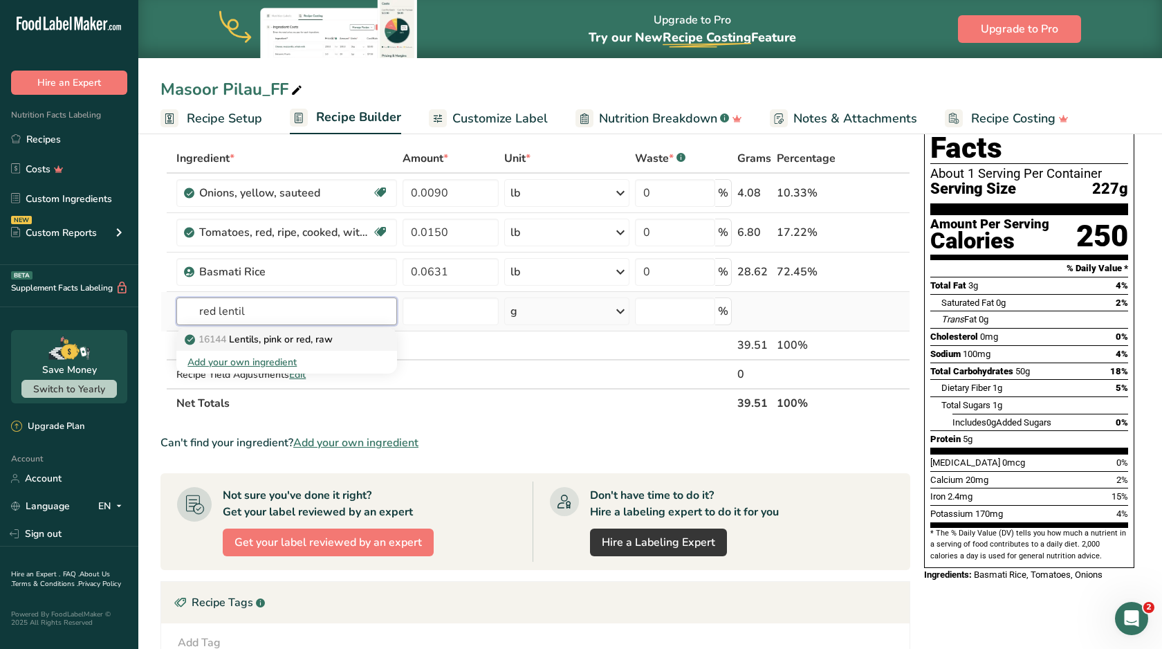
type input "red lentil"
click at [305, 344] on p "16144 Lentils, pink or red, raw" at bounding box center [260, 339] width 145 height 15
type input "Lentils, pink or red, raw"
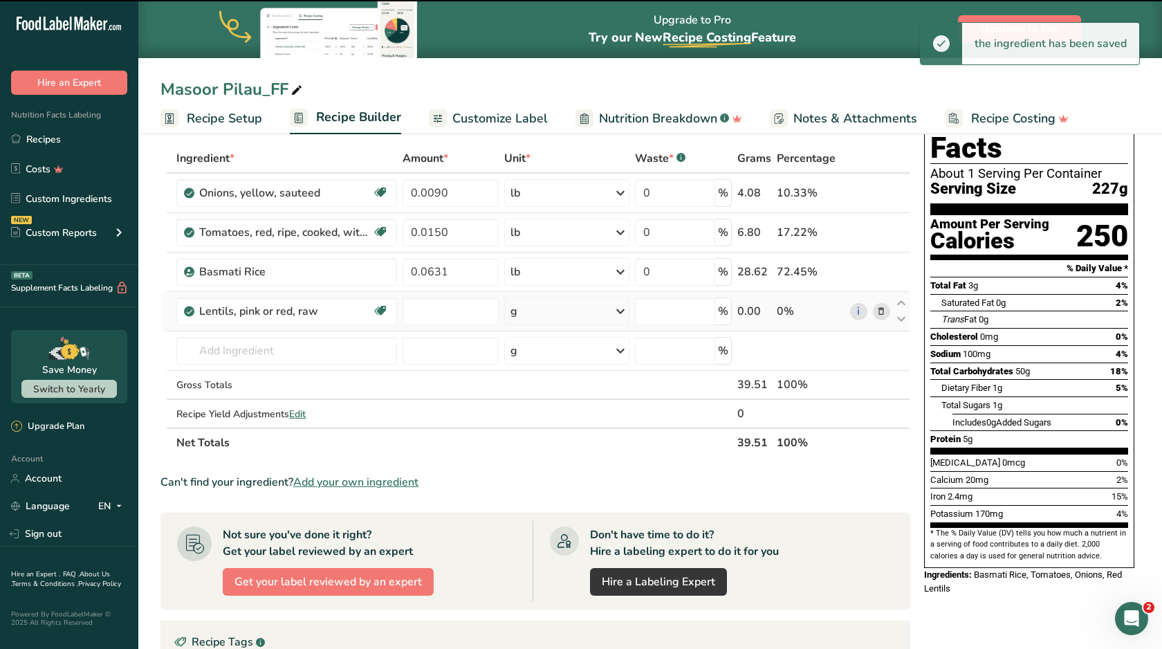
type input "0"
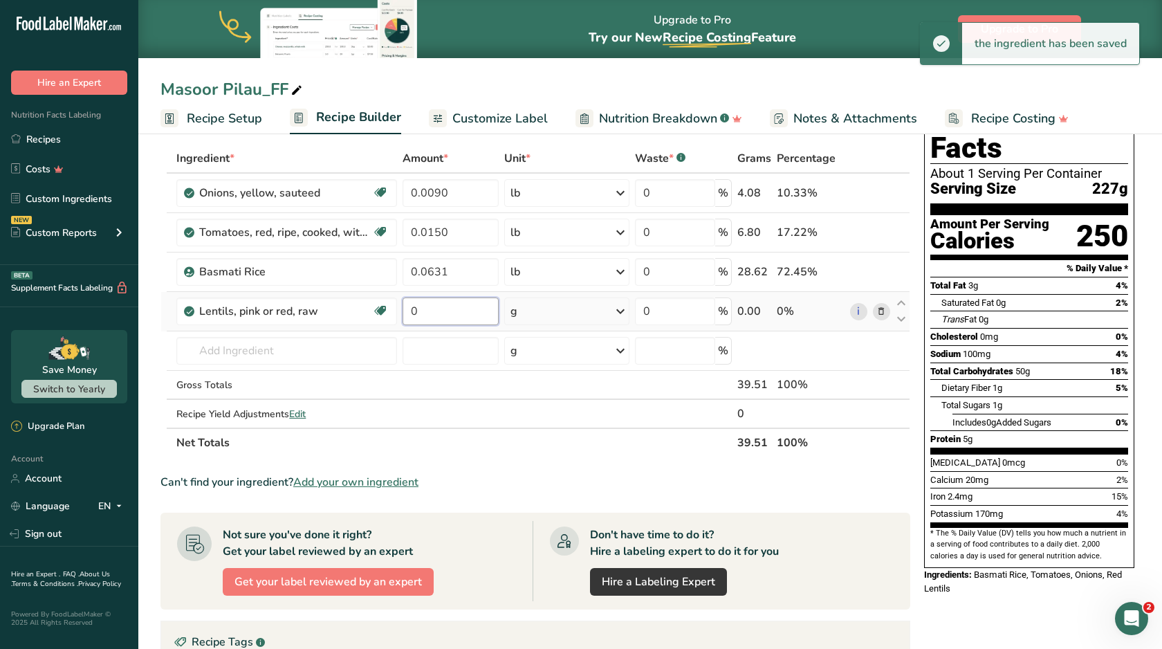
click at [450, 317] on input "0" at bounding box center [451, 312] width 96 height 28
click at [414, 315] on input "00" at bounding box center [451, 312] width 96 height 28
click at [416, 315] on input "00" at bounding box center [451, 312] width 96 height 28
click at [444, 306] on input "0.0" at bounding box center [451, 312] width 96 height 28
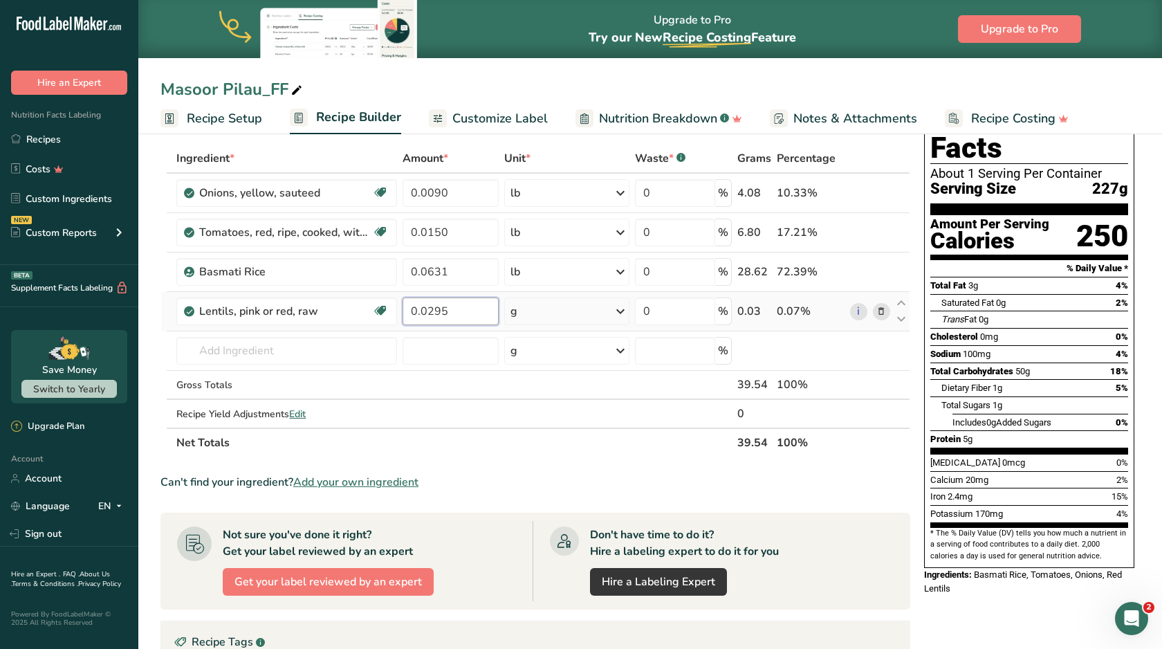
type input "0.0295"
click at [532, 312] on div "Ingredient * Amount * Unit * Waste * .a-a{fill:#347362;}.b-a{fill:#fff;} Grams …" at bounding box center [536, 300] width 750 height 313
click at [533, 312] on div "g" at bounding box center [566, 312] width 125 height 28
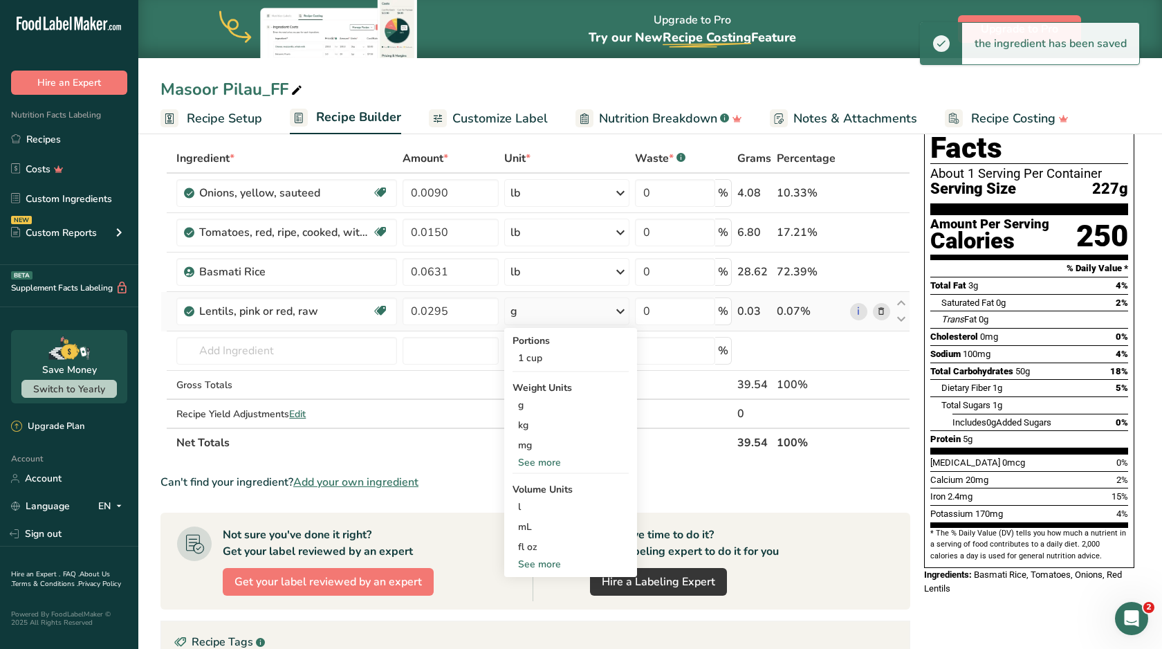
click at [534, 465] on div "See more" at bounding box center [571, 462] width 116 height 15
click at [537, 483] on div "lb" at bounding box center [571, 485] width 116 height 20
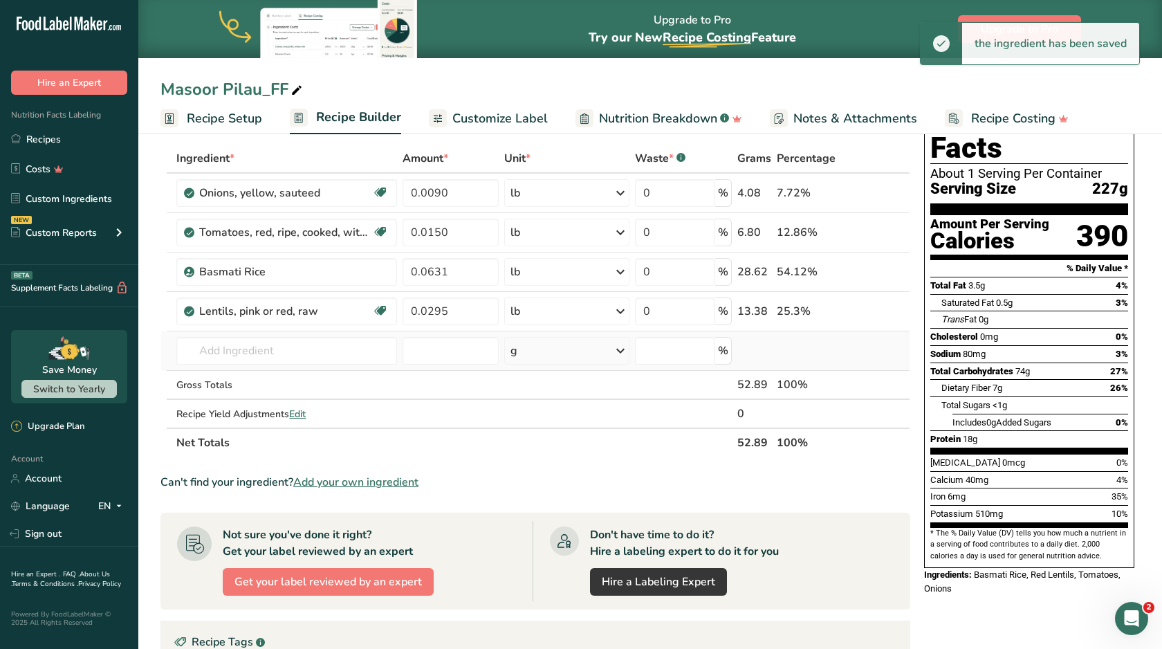
click at [542, 355] on div "g" at bounding box center [566, 351] width 125 height 28
click at [538, 467] on div "See more" at bounding box center [571, 460] width 116 height 15
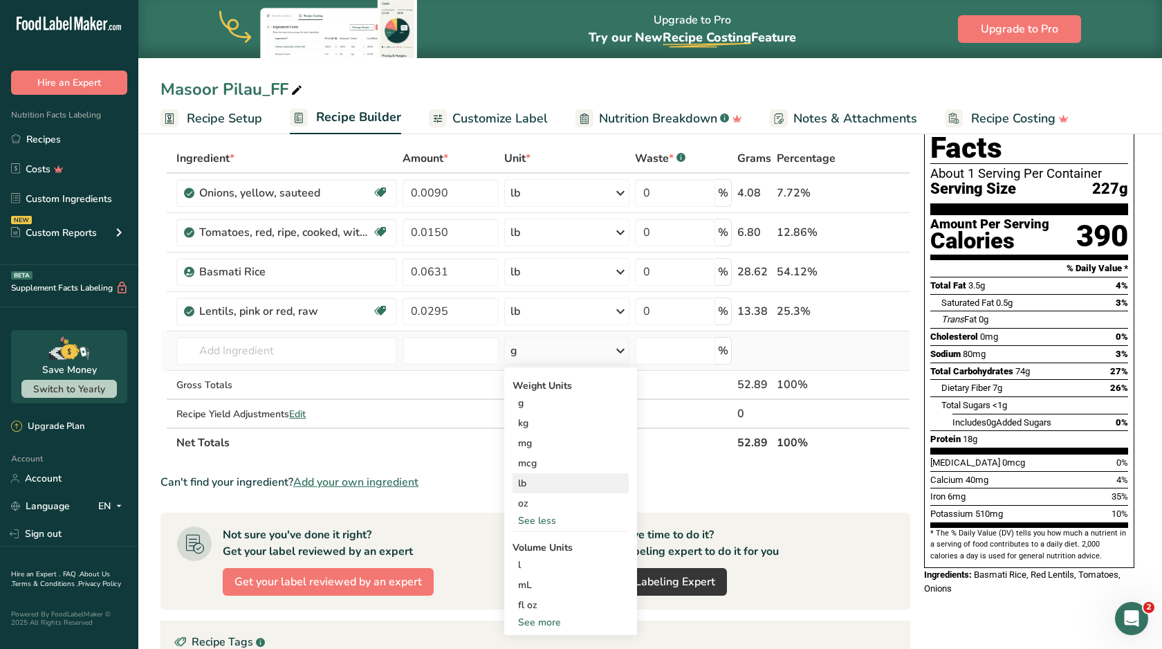
click at [537, 488] on div "lb" at bounding box center [571, 483] width 116 height 20
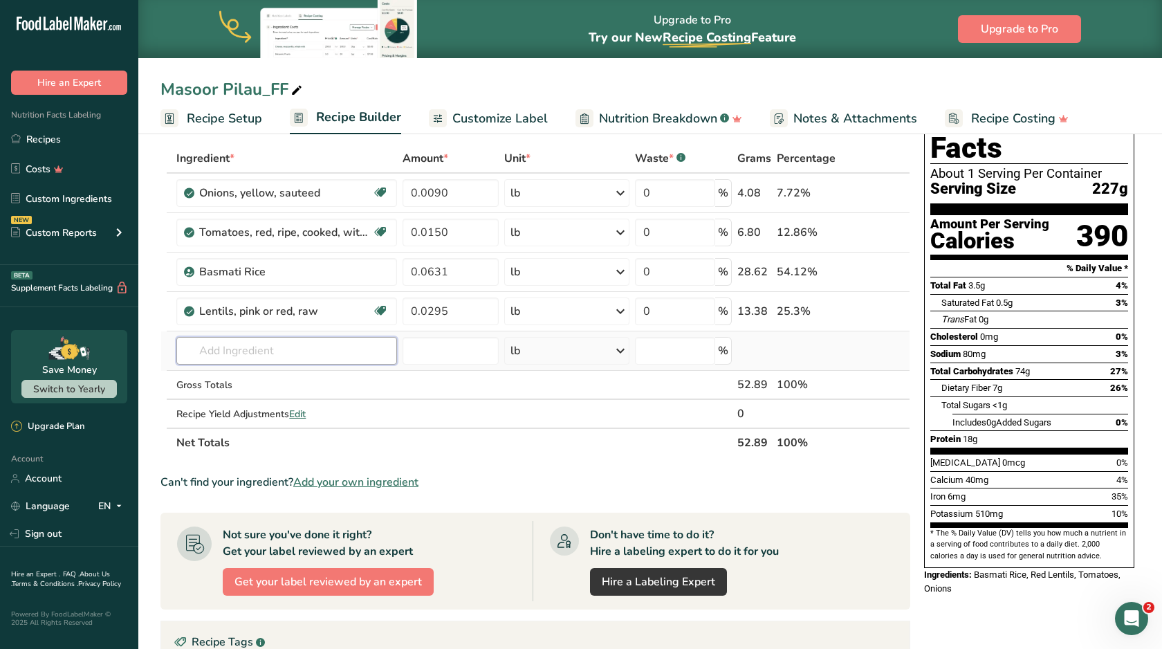
click at [364, 349] on input "text" at bounding box center [286, 351] width 221 height 28
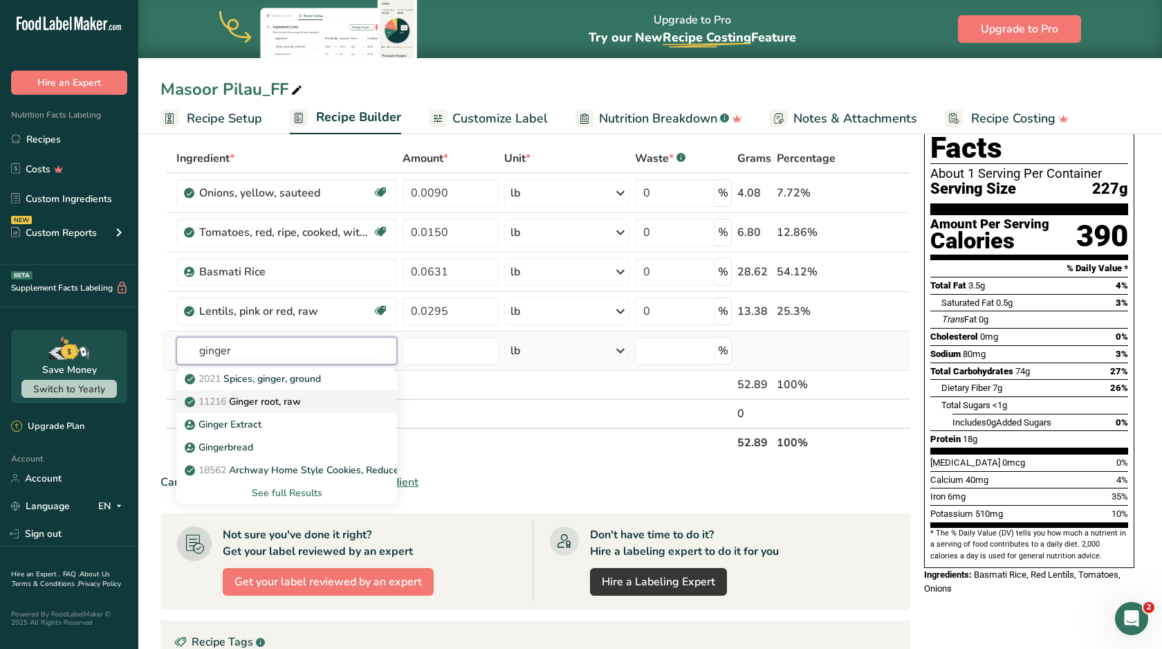
type input "ginger"
click at [326, 403] on div "11216 [PERSON_NAME], raw" at bounding box center [276, 401] width 176 height 15
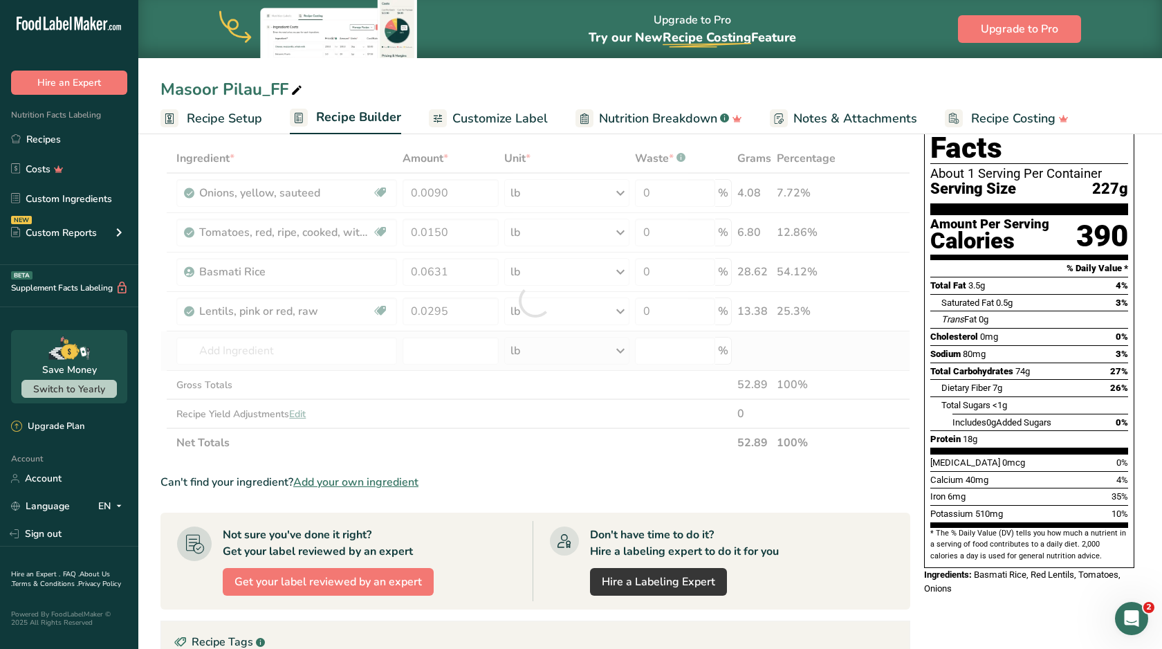
type input "Ginger root, raw"
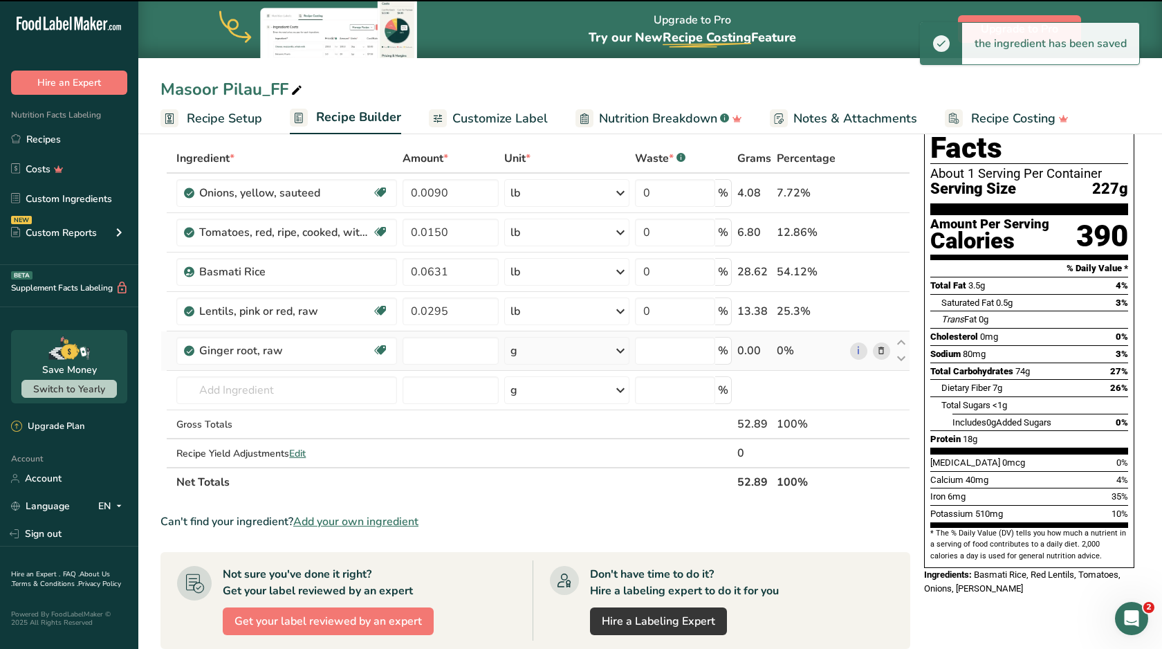
type input "0"
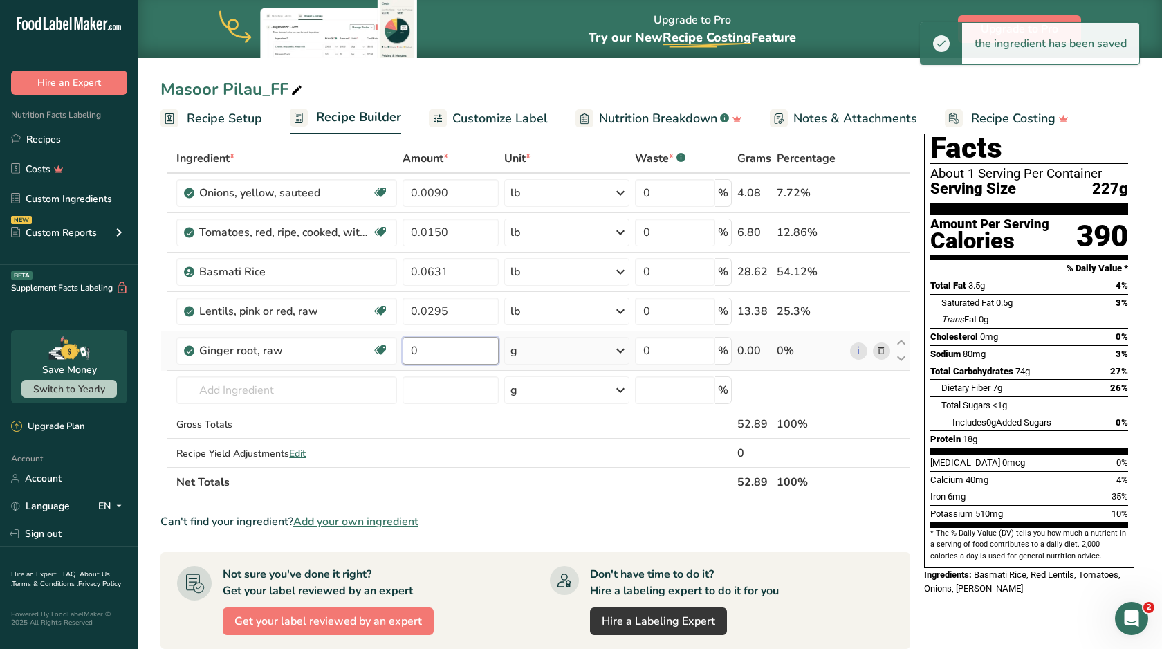
click at [442, 352] on input "0" at bounding box center [451, 351] width 96 height 28
click at [416, 353] on input "000" at bounding box center [451, 351] width 96 height 28
click at [481, 356] on input "0.00" at bounding box center [451, 351] width 96 height 28
type input "0.0010"
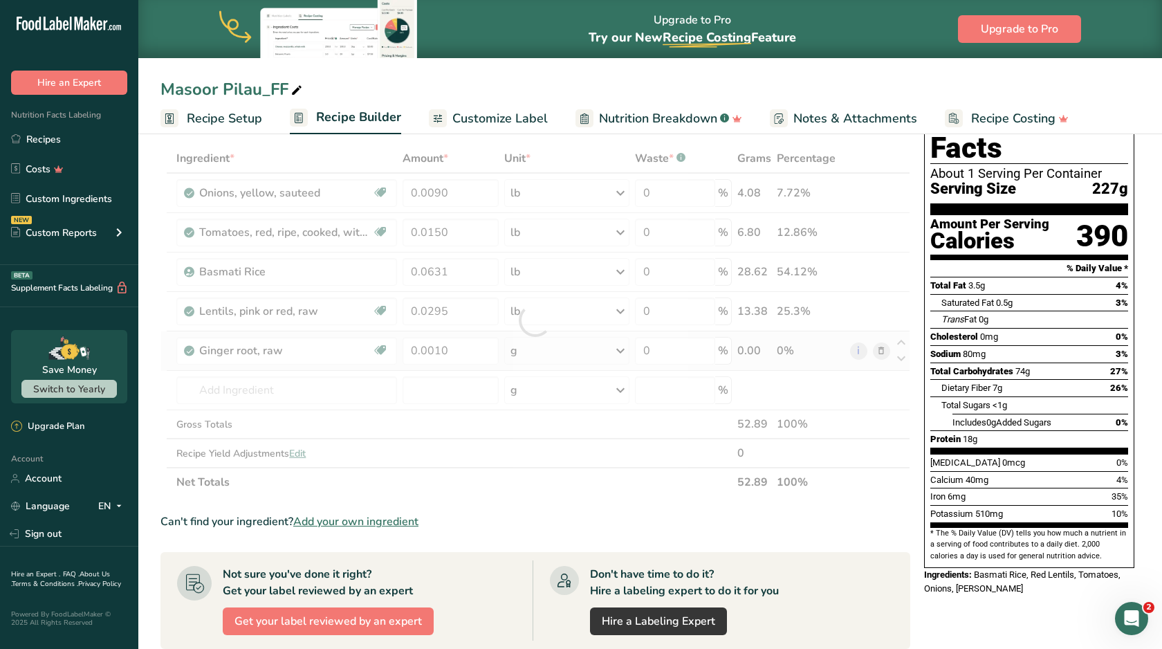
click at [542, 356] on div "Ingredient * Amount * Unit * Waste * .a-a{fill:#347362;}.b-a{fill:#fff;} Grams …" at bounding box center [536, 320] width 750 height 353
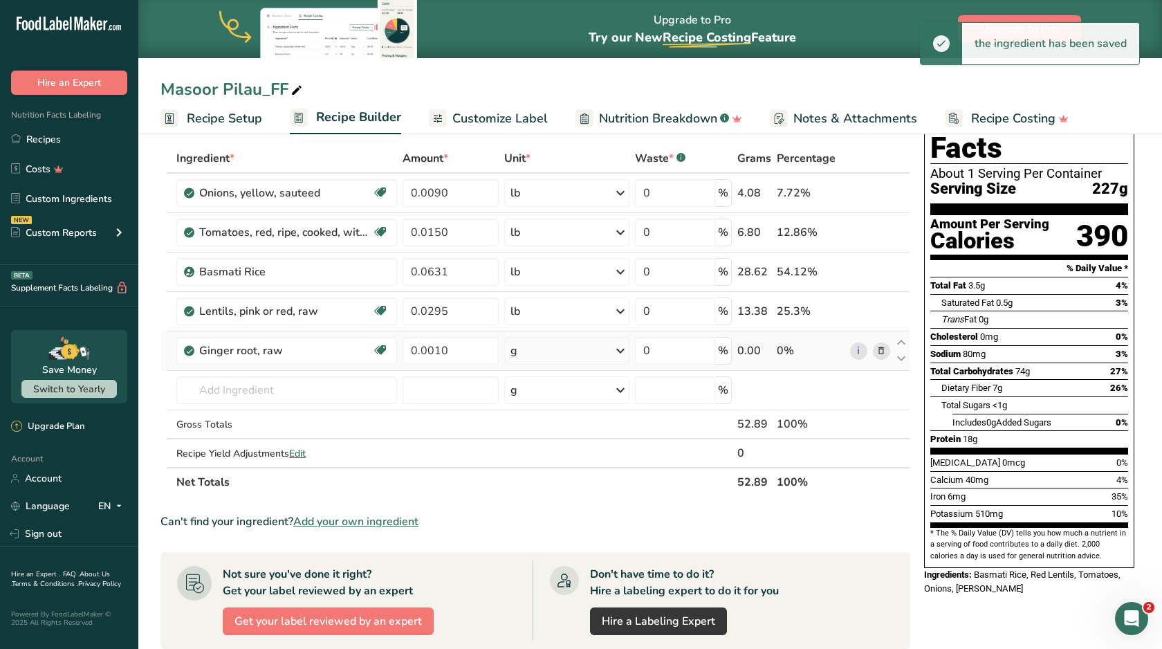
click at [542, 351] on div "g" at bounding box center [566, 351] width 125 height 28
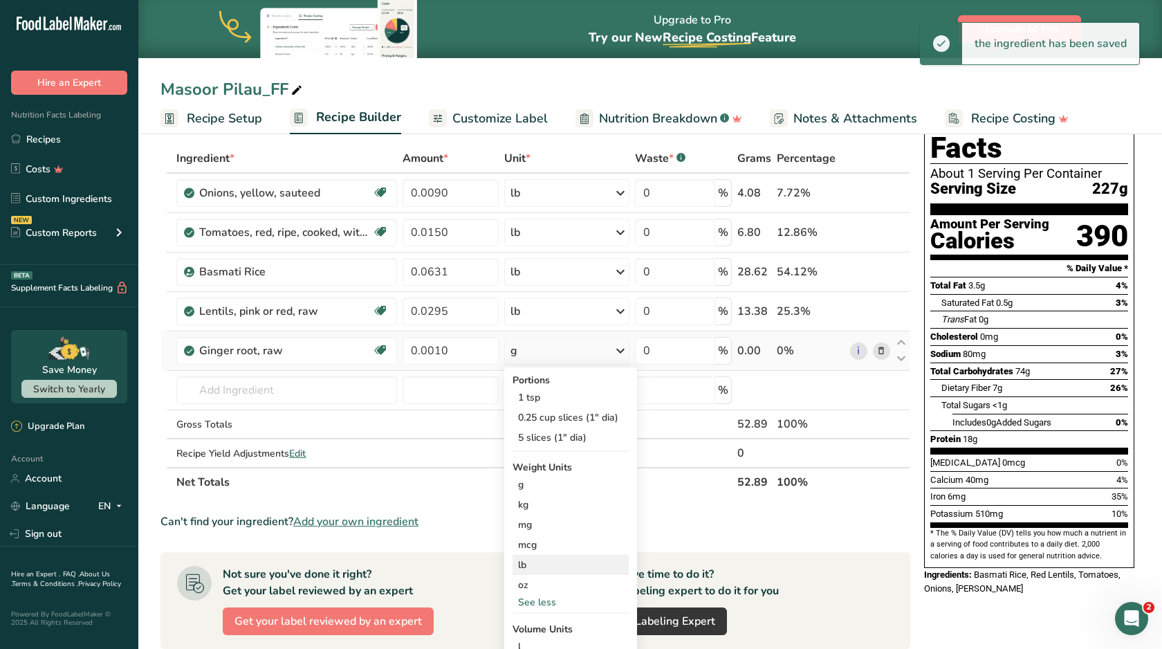
click at [542, 565] on div "lb" at bounding box center [571, 565] width 116 height 20
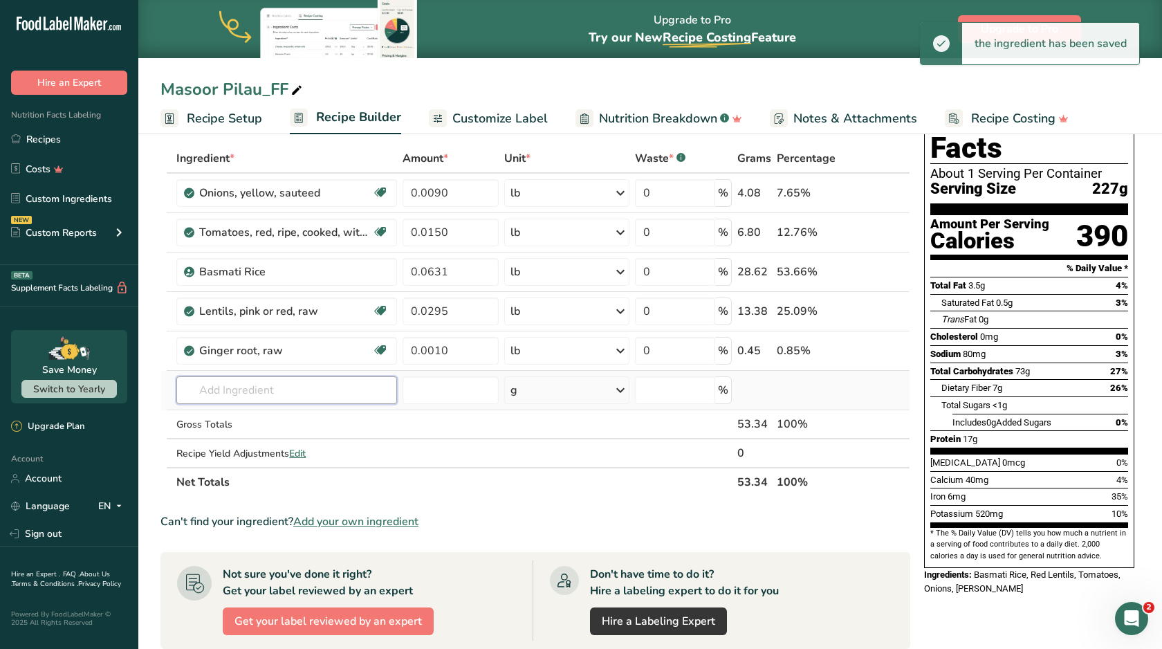
click at [336, 390] on input "text" at bounding box center [286, 390] width 221 height 28
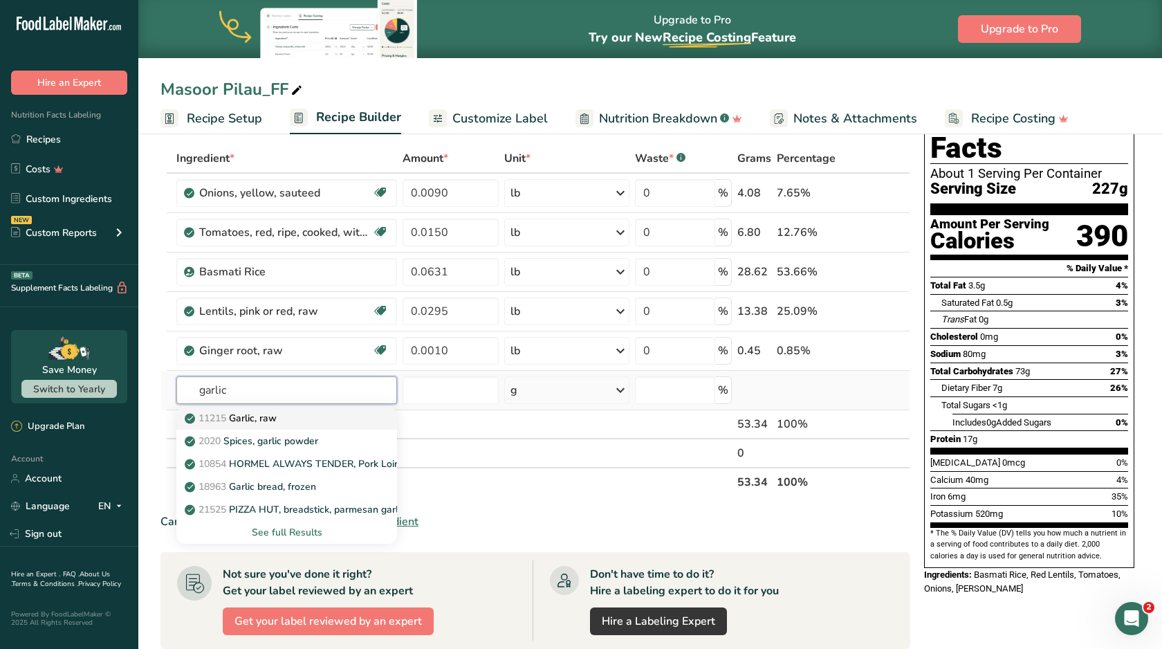
type input "garlic"
click at [325, 413] on div "11215 Garlic, raw" at bounding box center [276, 418] width 176 height 15
type input "Garlic, raw"
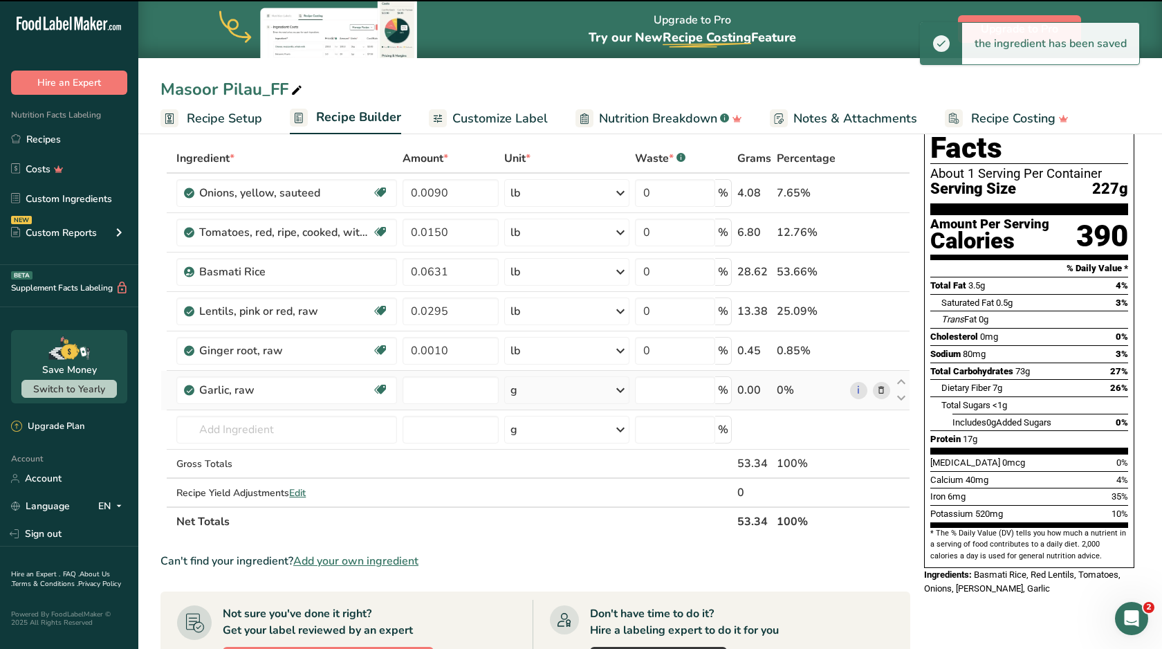
type input "0"
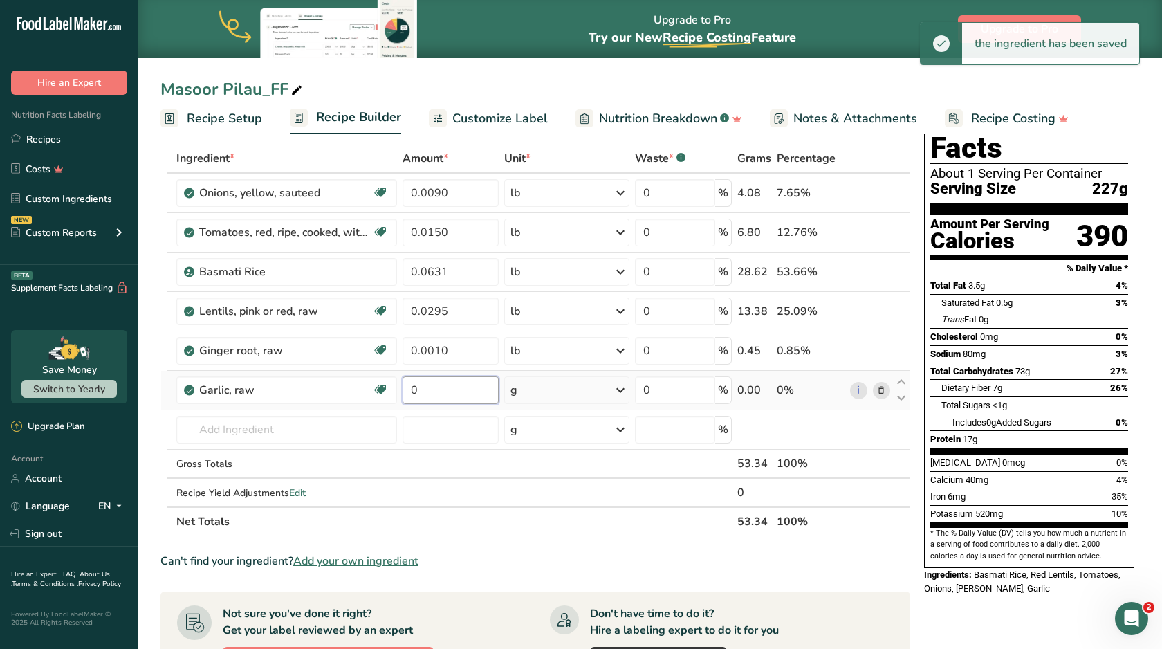
click at [459, 378] on input "0" at bounding box center [451, 390] width 96 height 28
click at [459, 385] on input "0" at bounding box center [451, 390] width 96 height 28
click at [418, 394] on input "000" at bounding box center [451, 390] width 96 height 28
click at [441, 390] on input "0.00" at bounding box center [451, 390] width 96 height 28
type input "0.0030"
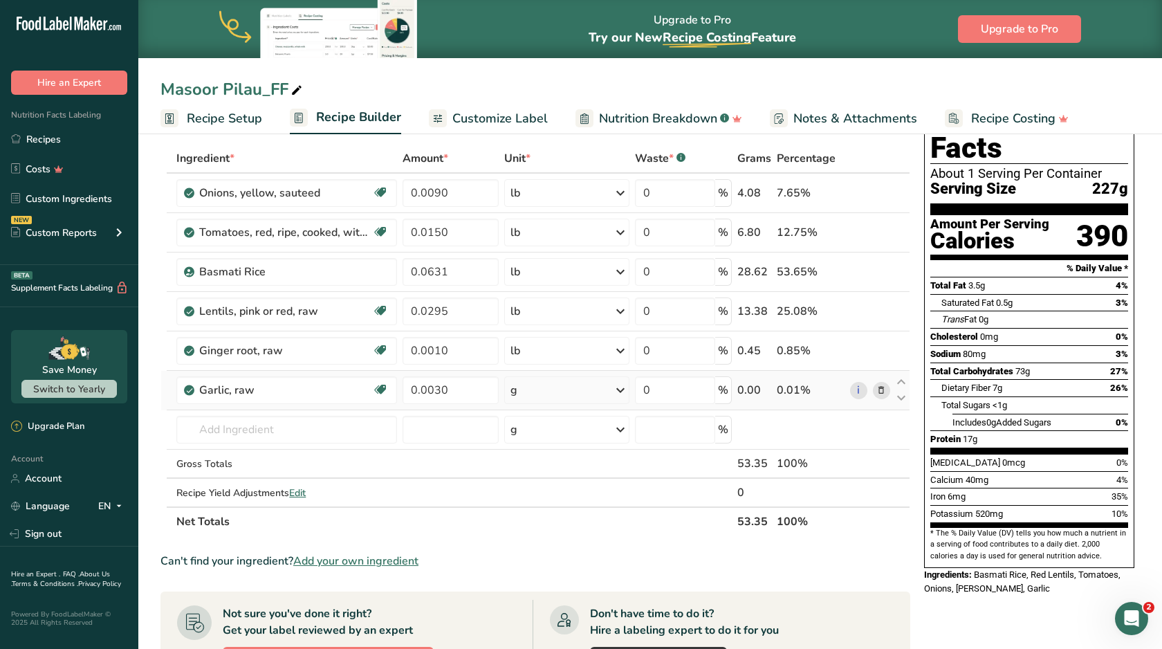
click at [538, 383] on div "Ingredient * Amount * Unit * Waste * .a-a{fill:#347362;}.b-a{fill:#fff;} Grams …" at bounding box center [536, 340] width 750 height 392
click at [540, 387] on div "g" at bounding box center [566, 390] width 125 height 28
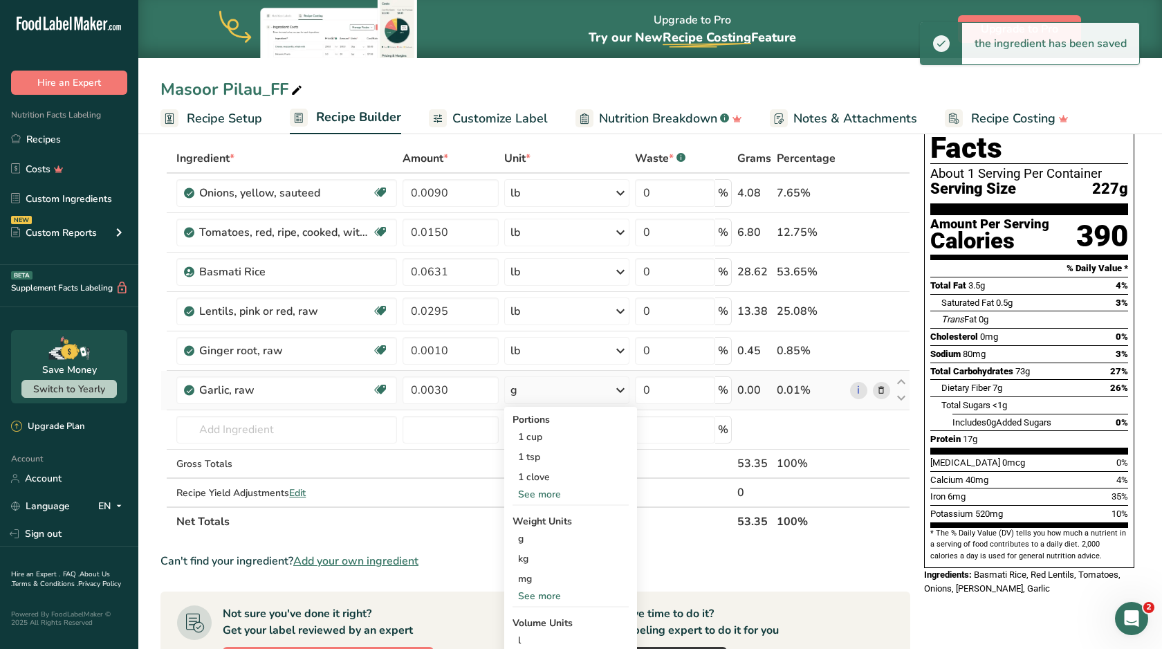
click at [532, 593] on div "See more" at bounding box center [571, 596] width 116 height 15
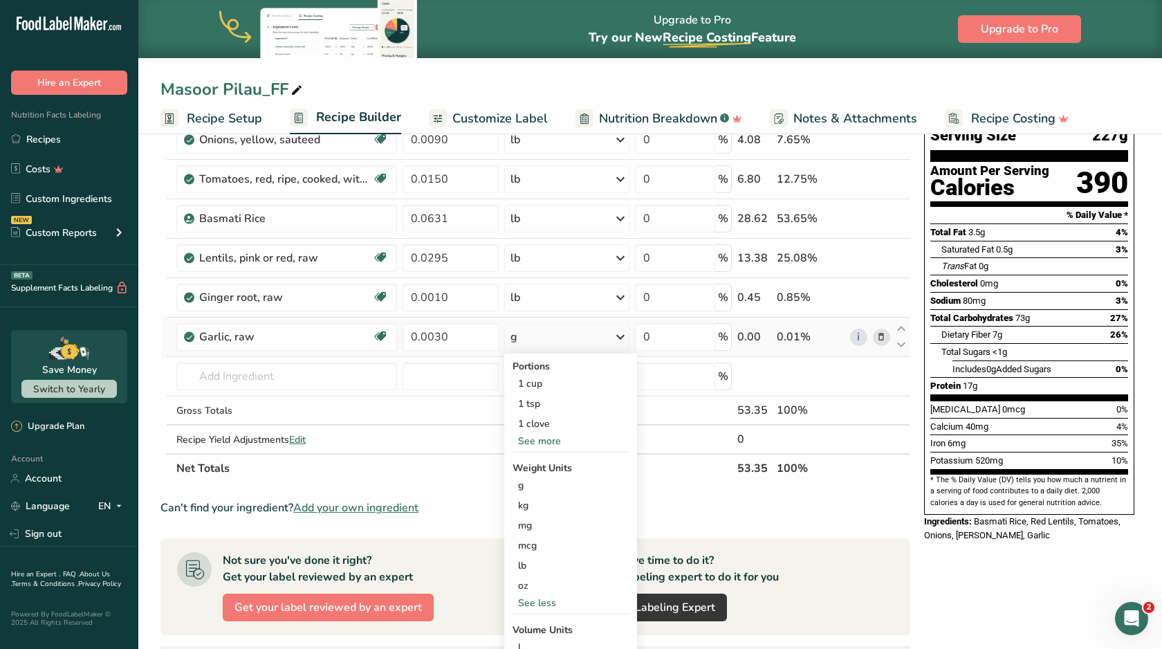
scroll to position [167, 0]
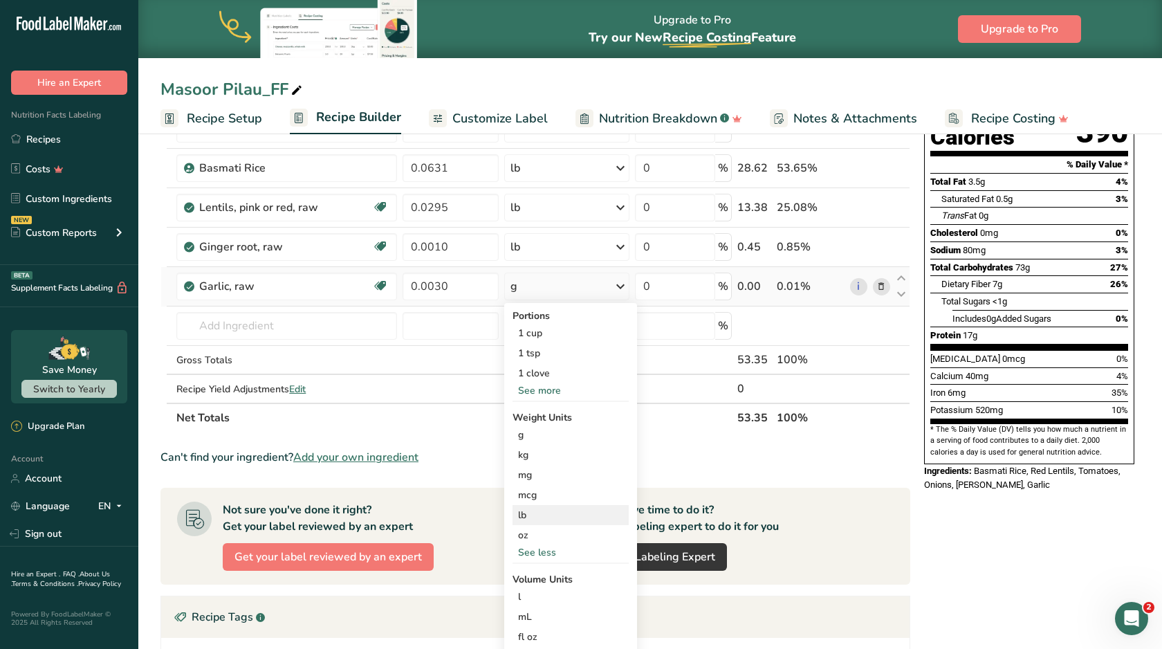
click at [537, 520] on div "lb" at bounding box center [571, 515] width 116 height 20
